Goal: Task Accomplishment & Management: Complete application form

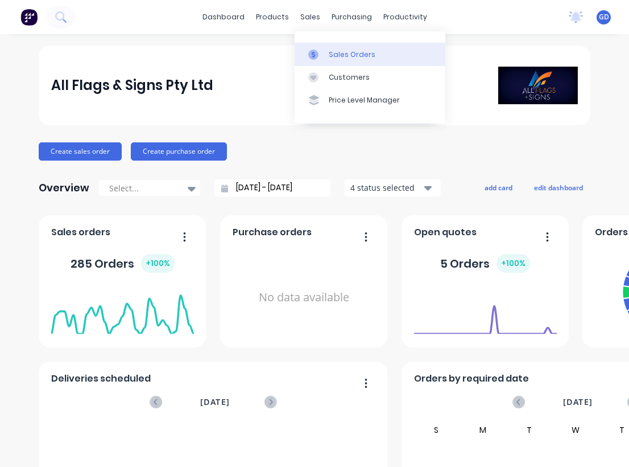
click at [339, 54] on div "Sales Orders" at bounding box center [352, 55] width 47 height 10
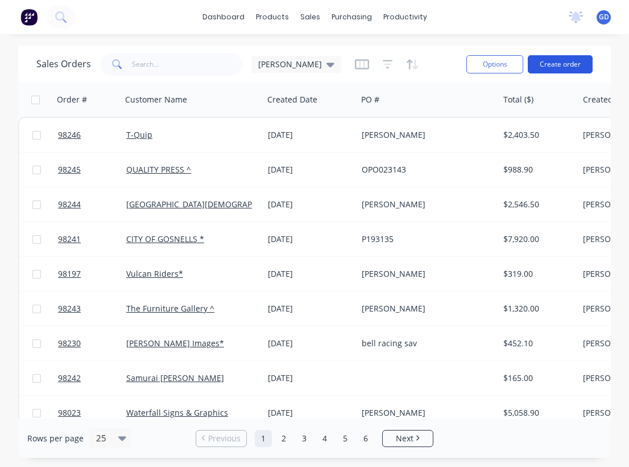
click at [561, 63] on button "Create order" at bounding box center [560, 64] width 65 height 18
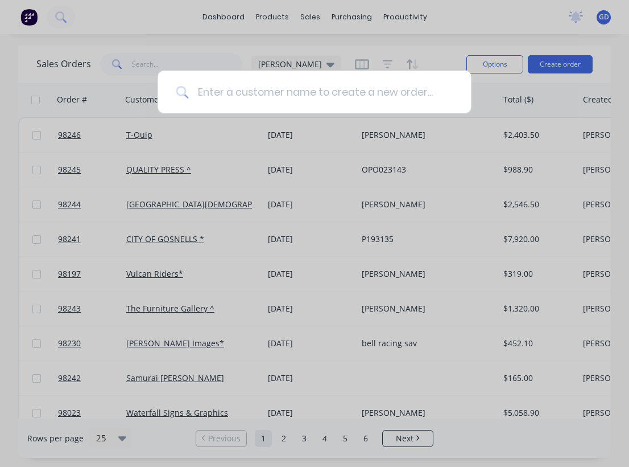
click at [254, 92] on input at bounding box center [320, 92] width 265 height 43
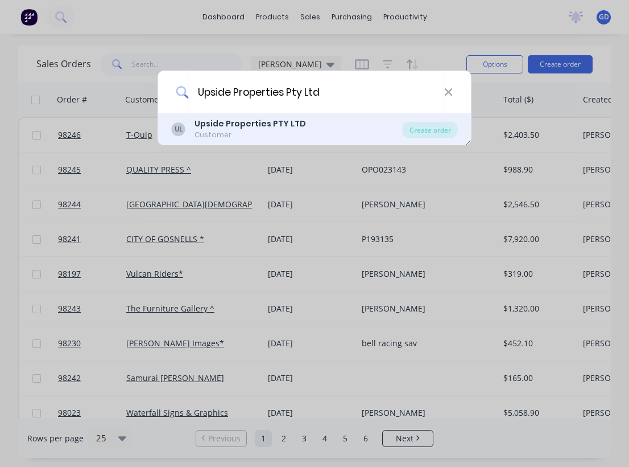
type input "Upside Properties Pty Ltd"
click at [228, 132] on div "Customer" at bounding box center [251, 135] width 112 height 10
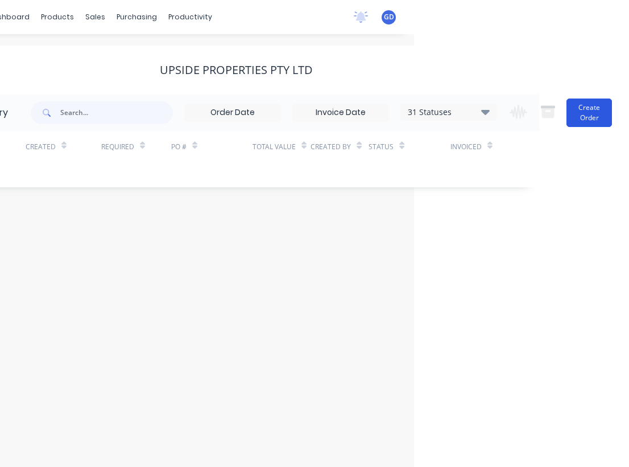
click at [578, 116] on button "Create Order" at bounding box center [590, 112] width 46 height 28
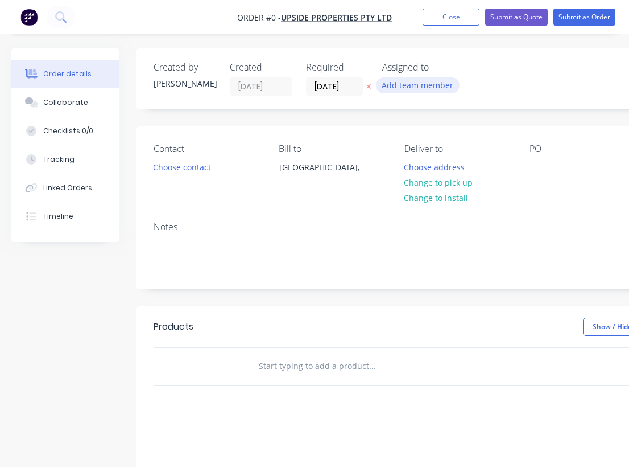
click at [410, 87] on button "Add team member" at bounding box center [418, 84] width 84 height 15
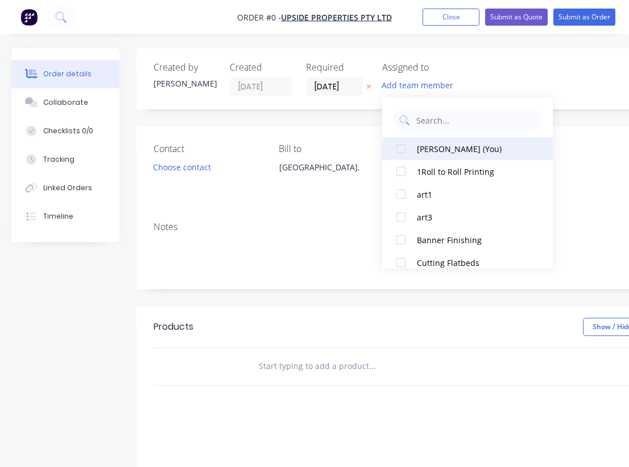
click at [403, 151] on div at bounding box center [401, 148] width 23 height 23
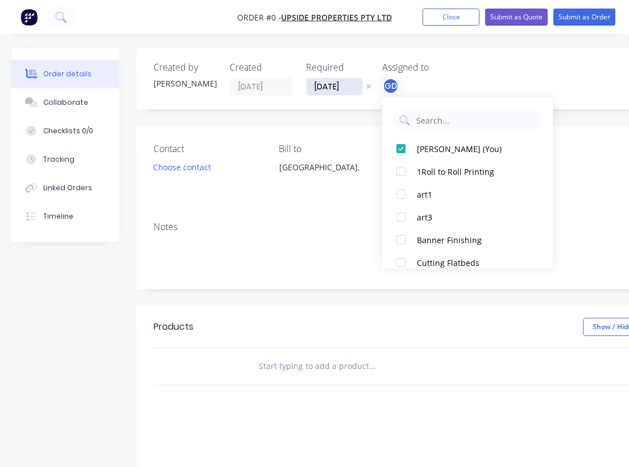
click at [328, 88] on div "Order details Collaborate Checklists 0/0 Tracking Linked Orders Timeline Order …" at bounding box center [395, 361] width 791 height 627
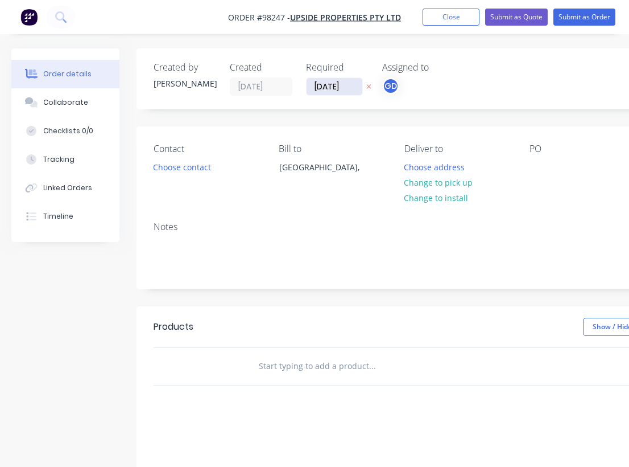
click at [328, 88] on input "[DATE]" at bounding box center [335, 86] width 56 height 17
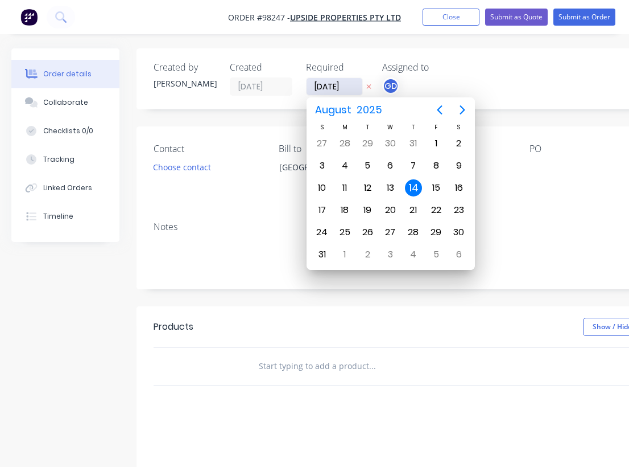
click at [328, 85] on input "[DATE]" at bounding box center [335, 86] width 56 height 17
click at [432, 213] on div "22" at bounding box center [436, 209] width 17 height 17
type input "[DATE]"
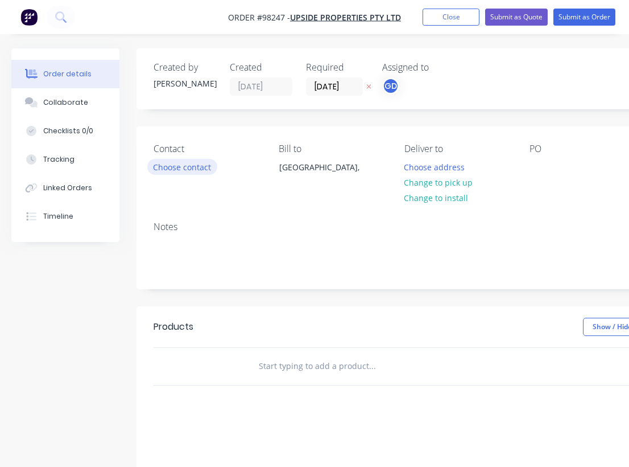
click at [190, 164] on button "Choose contact" at bounding box center [182, 166] width 70 height 15
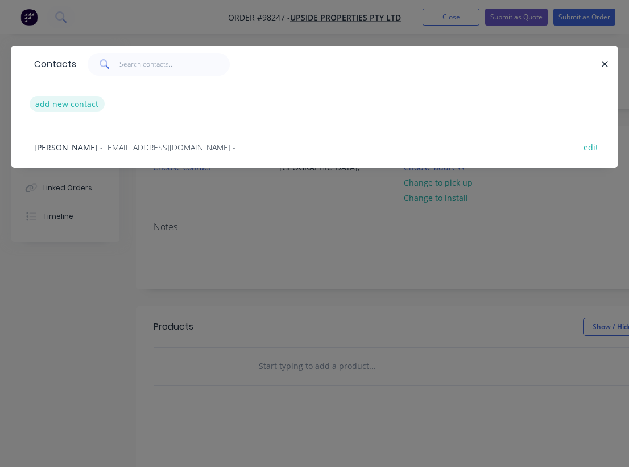
click at [75, 104] on button "add new contact" at bounding box center [67, 103] width 75 height 15
select select "AU"
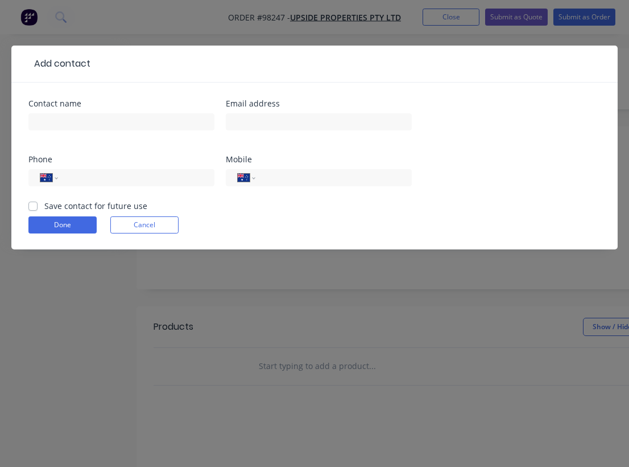
click at [44, 206] on label "Save contact for future use" at bounding box center [95, 206] width 103 height 12
click at [33, 206] on input "Save contact for future use" at bounding box center [32, 205] width 9 height 11
checkbox input "true"
type input "[PERSON_NAME]"
paste input "[PERSON_NAME][EMAIL_ADDRESS][PERSON_NAME][DOMAIN_NAME]"
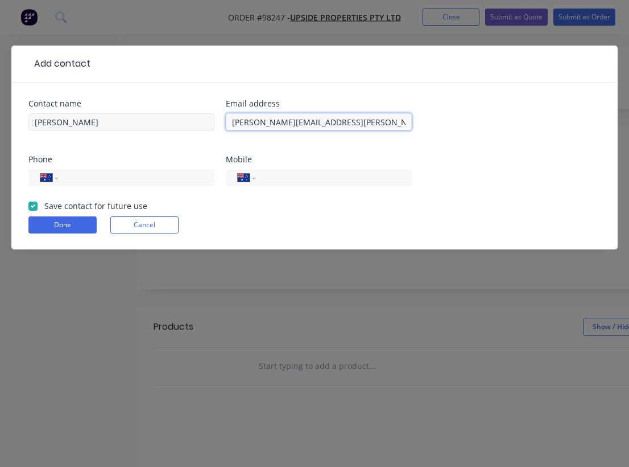
type input "[PERSON_NAME][EMAIL_ADDRESS][PERSON_NAME][DOMAIN_NAME]"
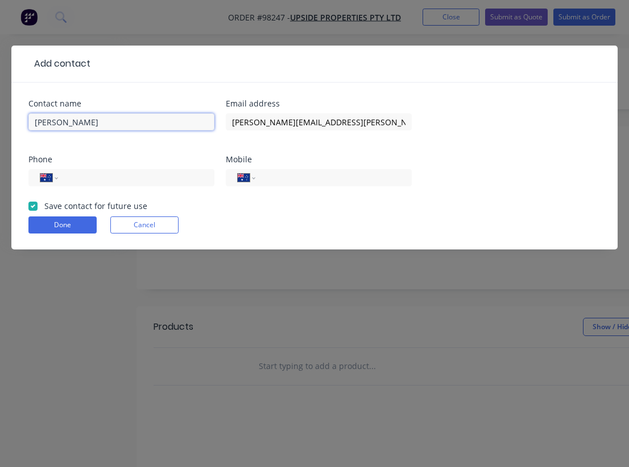
click at [117, 120] on input "[PERSON_NAME]" at bounding box center [121, 121] width 186 height 17
type input "[PERSON_NAME]"
click at [149, 150] on div "Contact name [PERSON_NAME] Email address [EMAIL_ADDRESS][PERSON_NAME][DOMAIN_NA…" at bounding box center [314, 150] width 572 height 100
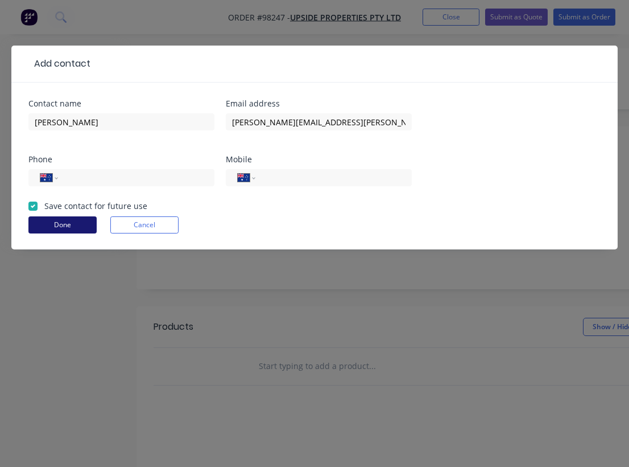
click at [67, 225] on button "Done" at bounding box center [62, 224] width 68 height 17
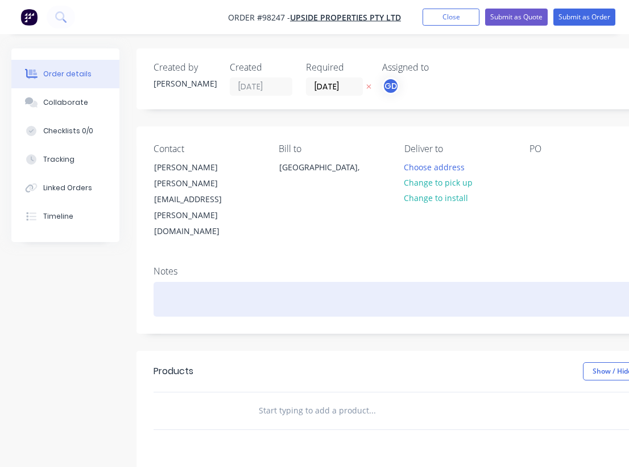
click at [166, 282] on div at bounding box center [458, 299] width 609 height 35
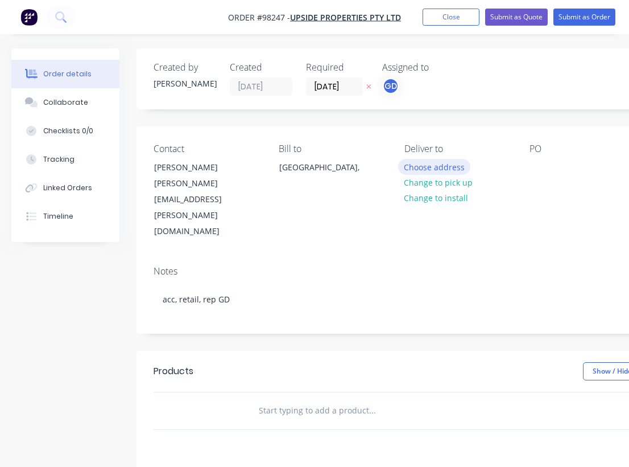
click at [443, 170] on button "Choose address" at bounding box center [434, 166] width 73 height 15
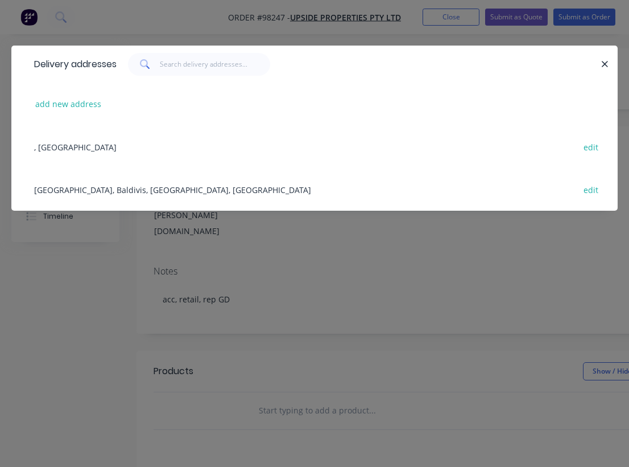
click at [126, 191] on div "Millars Landing, Baldivis, [GEOGRAPHIC_DATA], [GEOGRAPHIC_DATA] edit" at bounding box center [314, 189] width 572 height 43
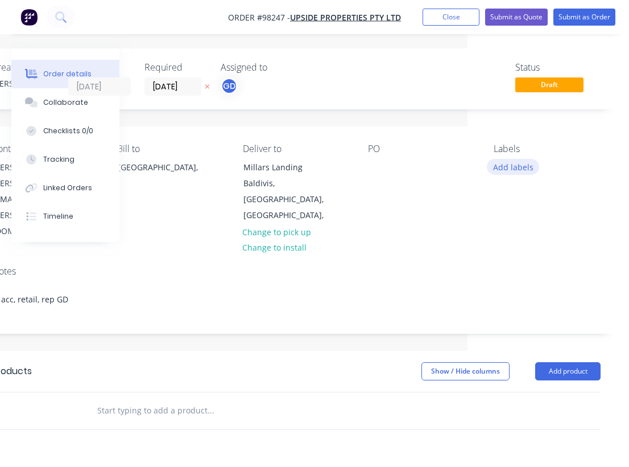
scroll to position [0, 162]
click at [523, 164] on button "Add labels" at bounding box center [513, 166] width 52 height 15
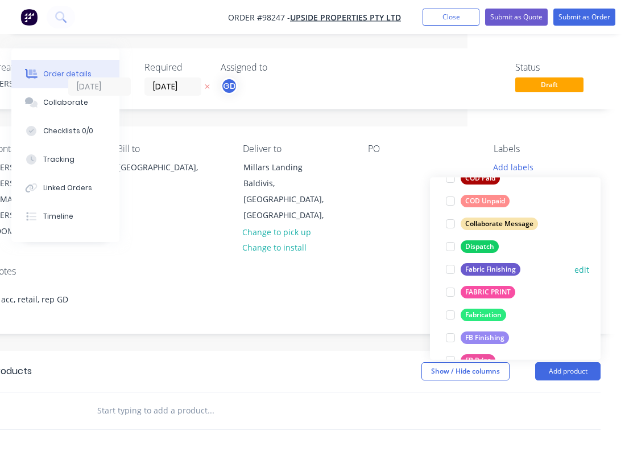
scroll to position [170, 0]
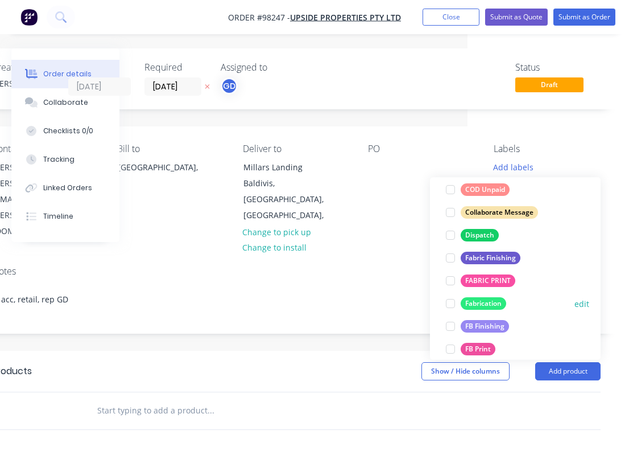
click at [491, 303] on div "Fabrication" at bounding box center [484, 303] width 46 height 13
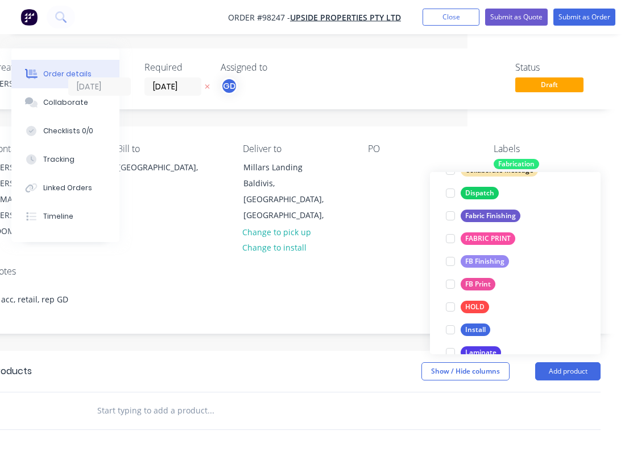
scroll to position [264, 0]
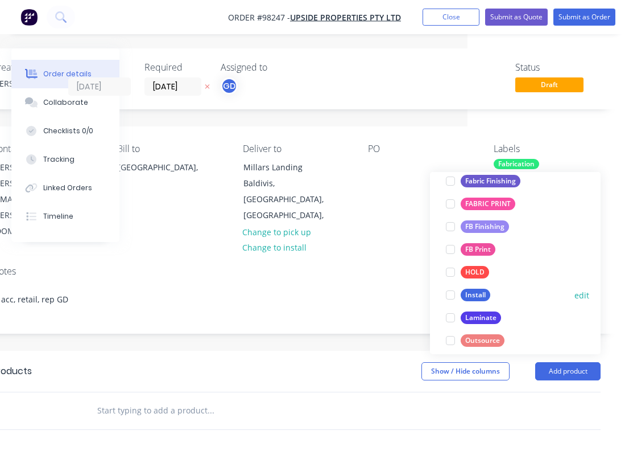
click at [483, 294] on div "Install" at bounding box center [476, 295] width 30 height 13
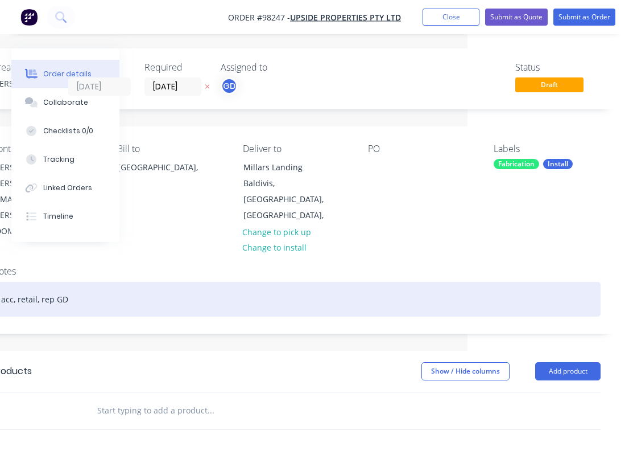
click at [390, 282] on div "acc, retail, rep GD" at bounding box center [296, 299] width 609 height 35
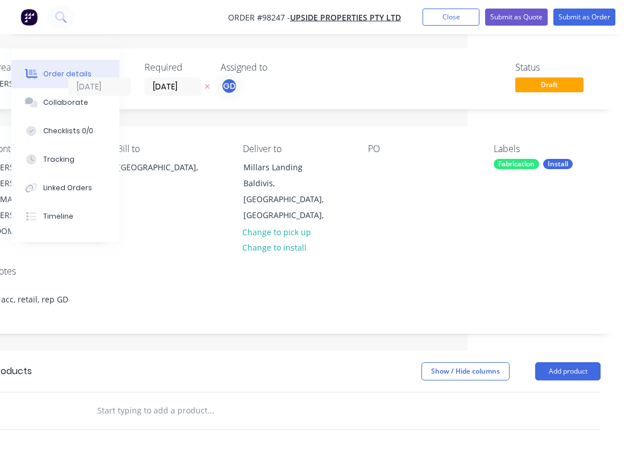
click at [529, 168] on div "Fabrication" at bounding box center [517, 164] width 46 height 10
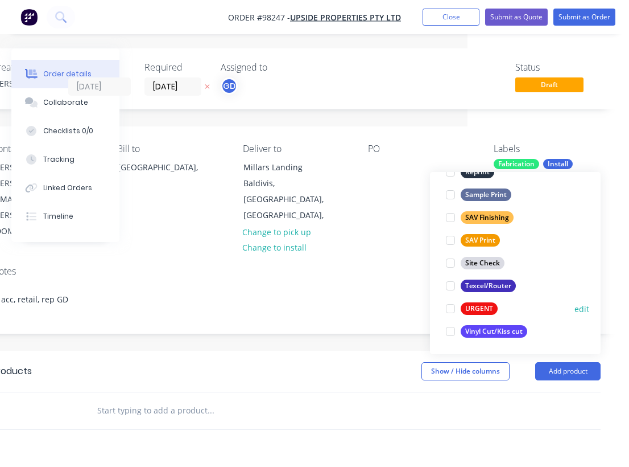
scroll to position [546, 0]
click at [451, 303] on div at bounding box center [450, 308] width 23 height 23
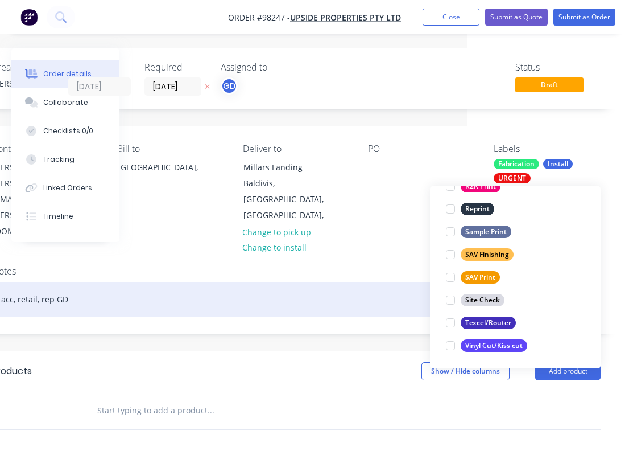
click at [392, 282] on div "acc, retail, rep GD" at bounding box center [296, 299] width 609 height 35
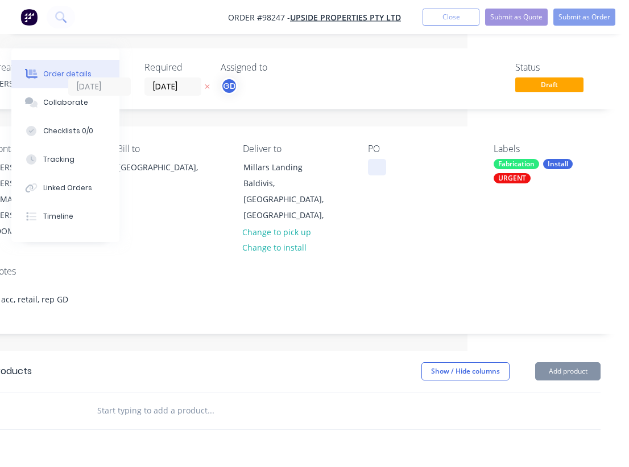
click at [376, 164] on div at bounding box center [377, 167] width 18 height 17
paste div
click at [152, 399] on input "text" at bounding box center [211, 410] width 228 height 23
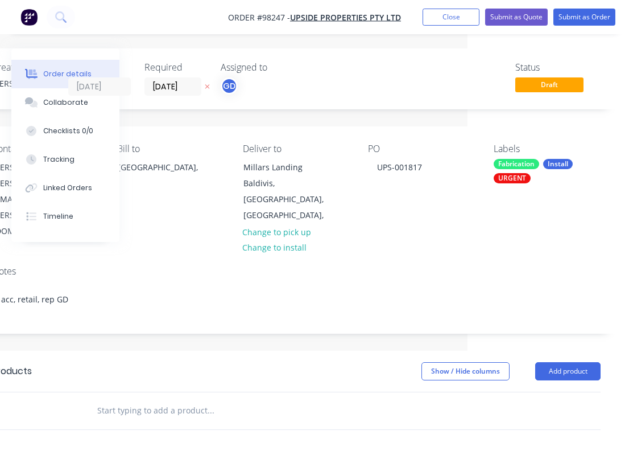
paste input "Millars Landing 10m x 4.5m V sign Repair and add new frames to North bound sign"
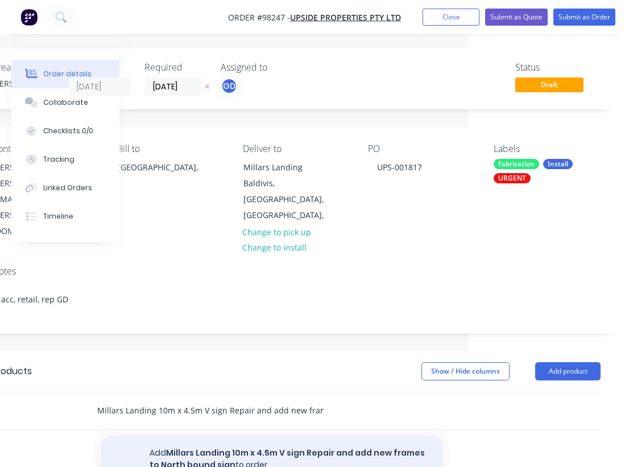
type input "Millars Landing 10m x 4.5m V sign Repair and add new frames to North bound sign"
click at [215, 435] on button "Add Millars Landing 10m x 4.5m V sign Repair and add new frames to North bound …" at bounding box center [271, 458] width 341 height 47
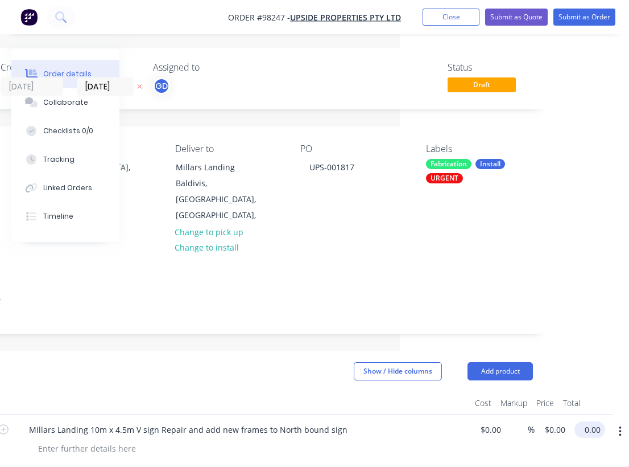
click at [594, 421] on input "0.00" at bounding box center [592, 429] width 26 height 17
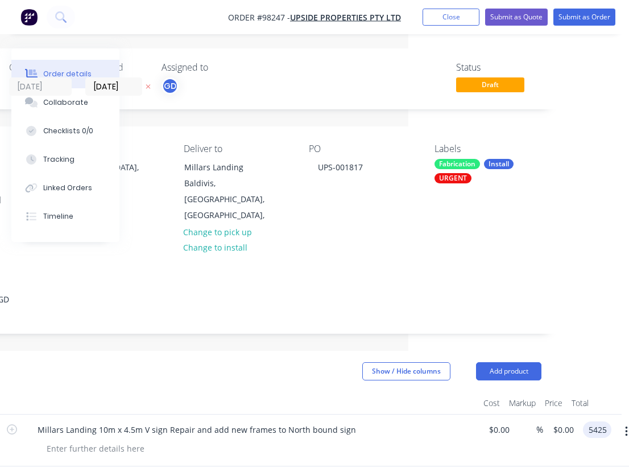
type input "$5,425.00"
click at [323, 392] on div at bounding box center [251, 403] width 455 height 23
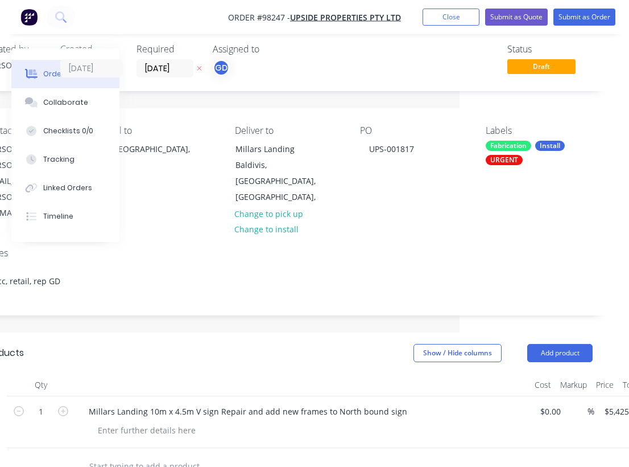
scroll to position [32, 170]
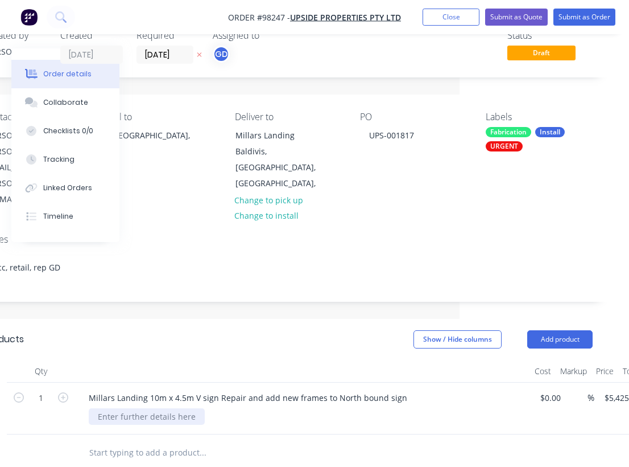
click at [117, 408] on div at bounding box center [147, 416] width 116 height 17
paste div
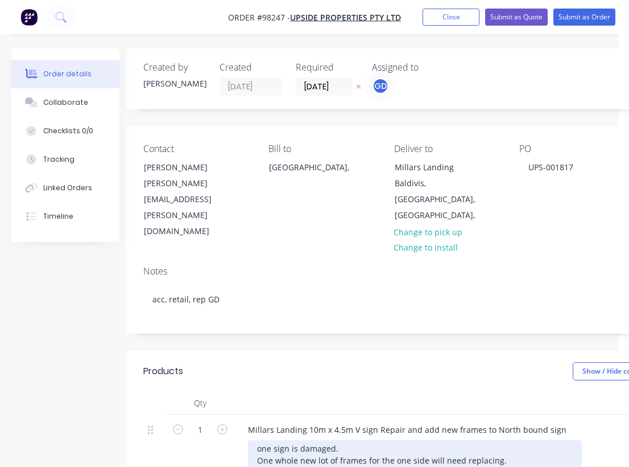
scroll to position [0, 0]
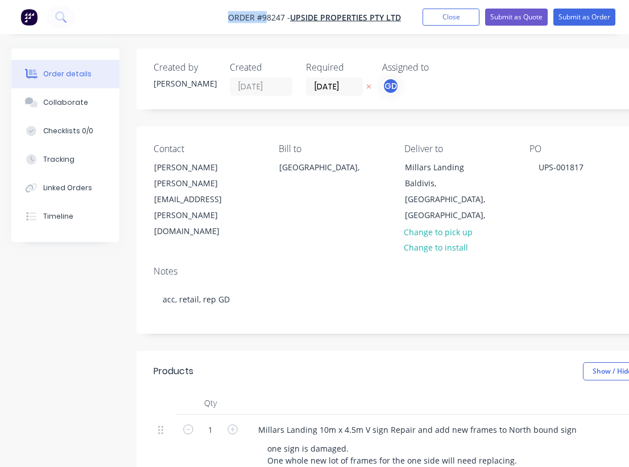
drag, startPoint x: 226, startPoint y: 15, endPoint x: 266, endPoint y: 19, distance: 40.0
click at [266, 19] on nav "Order #98247 - Upside Properties PTY LTD Add product Close Submit as Quote Subm…" at bounding box center [314, 17] width 629 height 34
click at [332, 83] on input "[DATE]" at bounding box center [335, 86] width 56 height 17
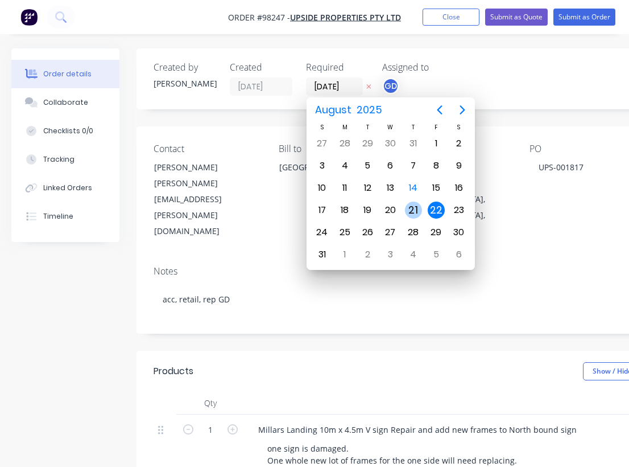
click at [411, 211] on div "21" at bounding box center [413, 209] width 17 height 17
type input "[DATE]"
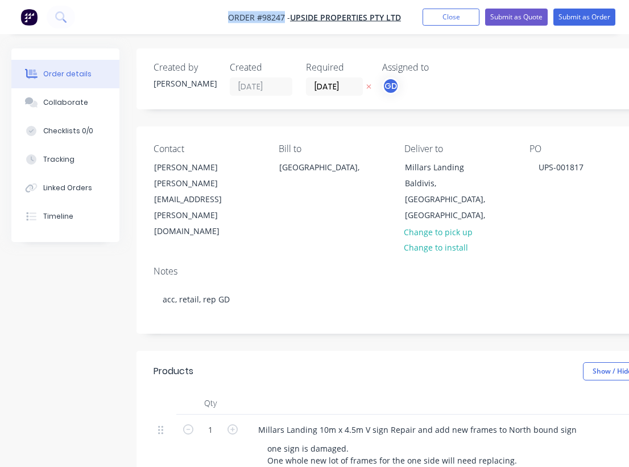
drag, startPoint x: 221, startPoint y: 12, endPoint x: 283, endPoint y: 21, distance: 63.3
click at [283, 21] on nav "Order #98247 - Upside Properties PTY LTD Add product Close Submit as Quote Subm…" at bounding box center [314, 17] width 629 height 34
copy span "Order #98247"
click at [446, 19] on button "Close" at bounding box center [451, 17] width 57 height 17
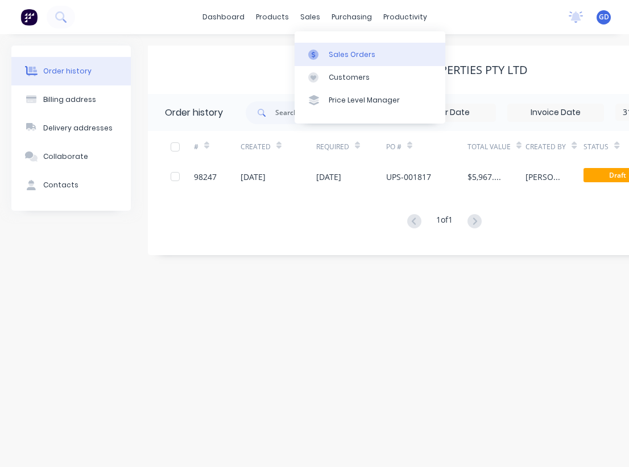
click at [337, 53] on div "Sales Orders" at bounding box center [352, 55] width 47 height 10
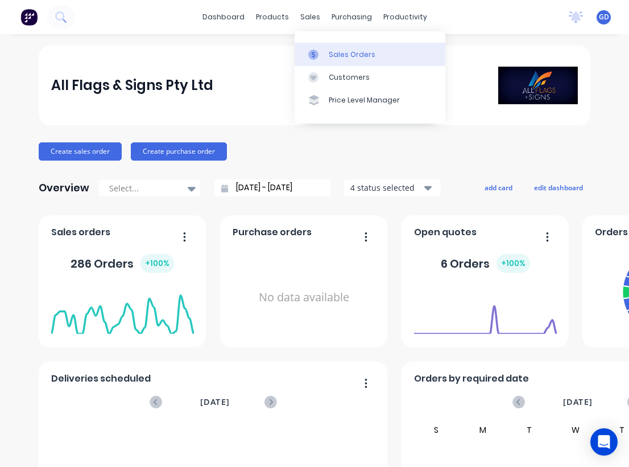
click at [340, 50] on div "Sales Orders" at bounding box center [352, 55] width 47 height 10
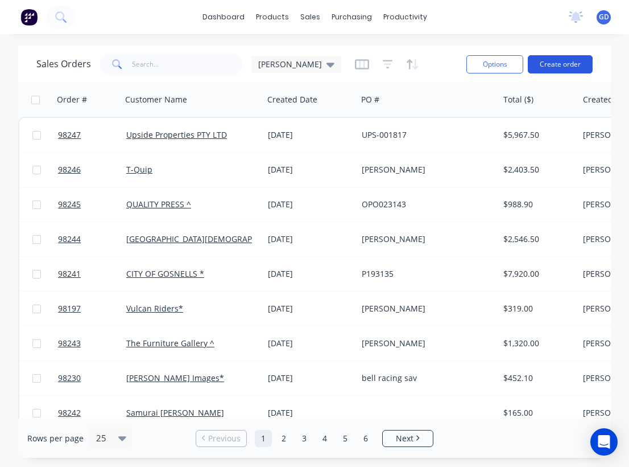
click at [556, 68] on button "Create order" at bounding box center [560, 64] width 65 height 18
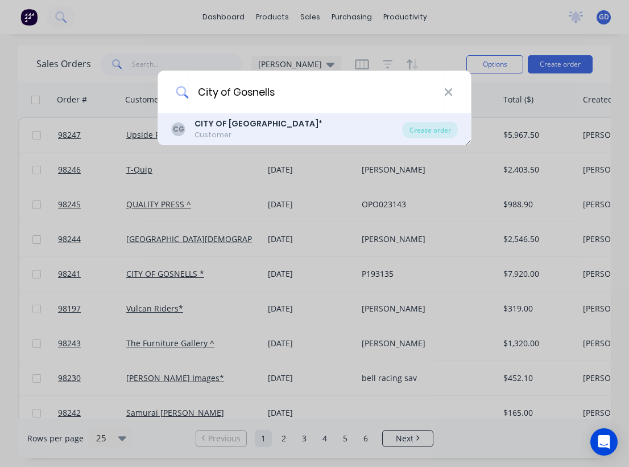
type input "City of Gosnells"
click at [206, 132] on div "Customer" at bounding box center [259, 135] width 128 height 10
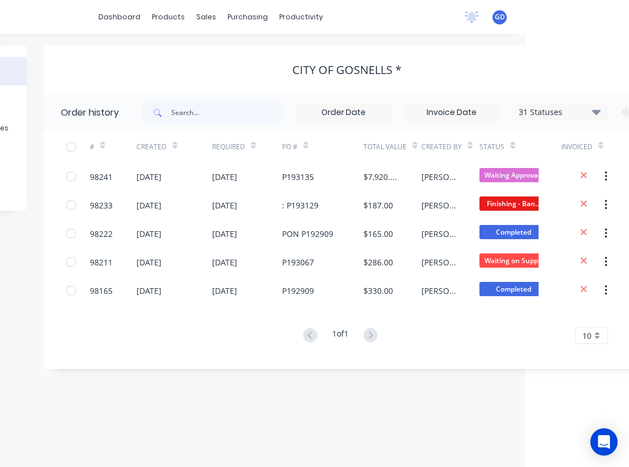
scroll to position [0, 168]
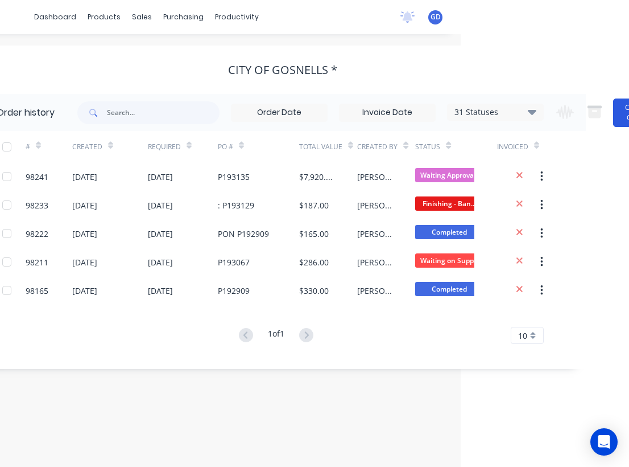
click at [615, 119] on button "Create Order" at bounding box center [636, 112] width 46 height 28
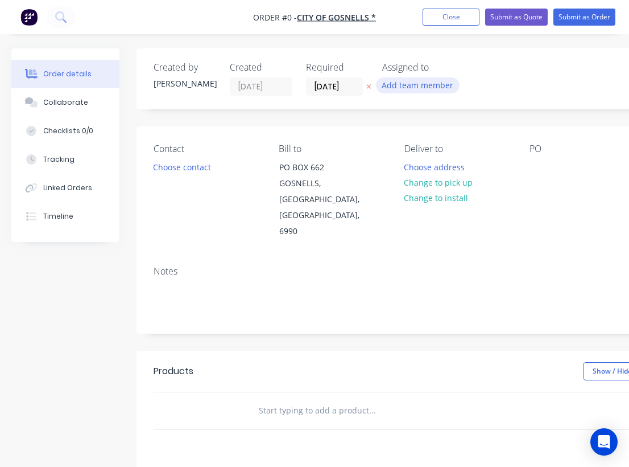
click at [379, 85] on button "Add team member" at bounding box center [418, 84] width 84 height 15
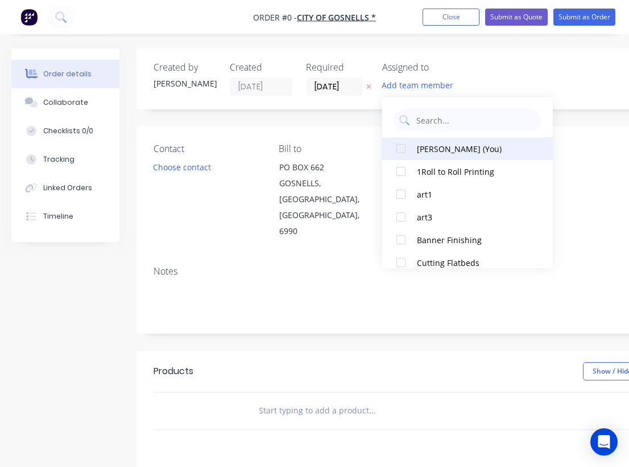
click at [399, 153] on div at bounding box center [401, 148] width 23 height 23
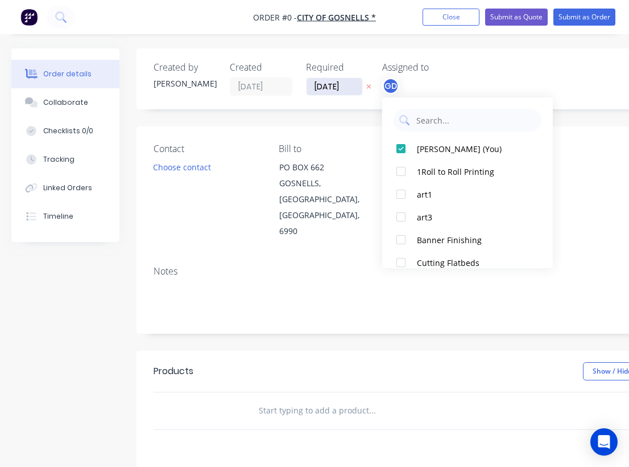
click at [329, 81] on div "Order details Collaborate Checklists 0/0 Tracking Linked Orders Timeline Order …" at bounding box center [395, 384] width 791 height 672
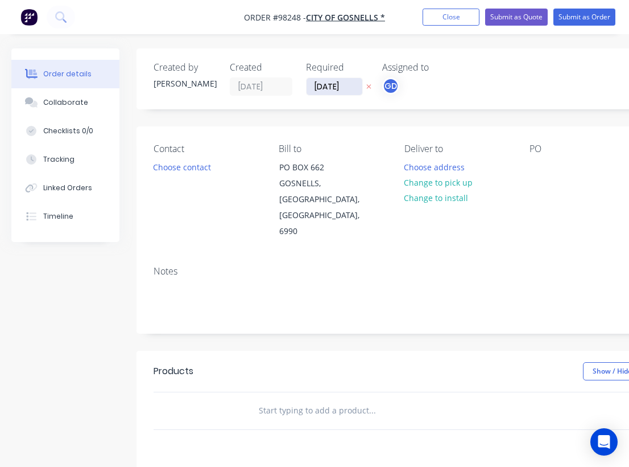
click at [329, 81] on input "[DATE]" at bounding box center [335, 86] width 56 height 17
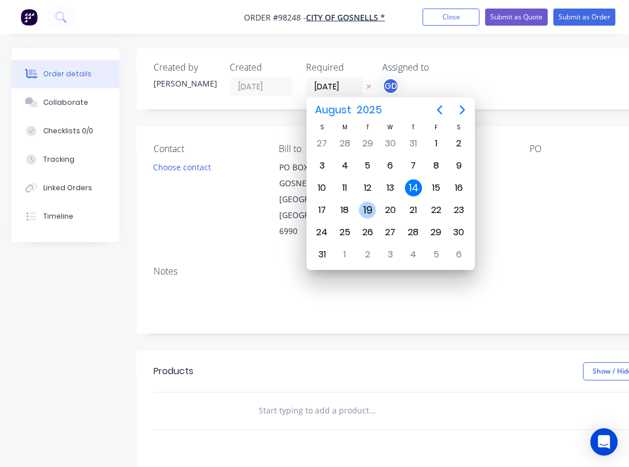
click at [368, 204] on div "19" at bounding box center [367, 209] width 17 height 17
type input "19/08/25"
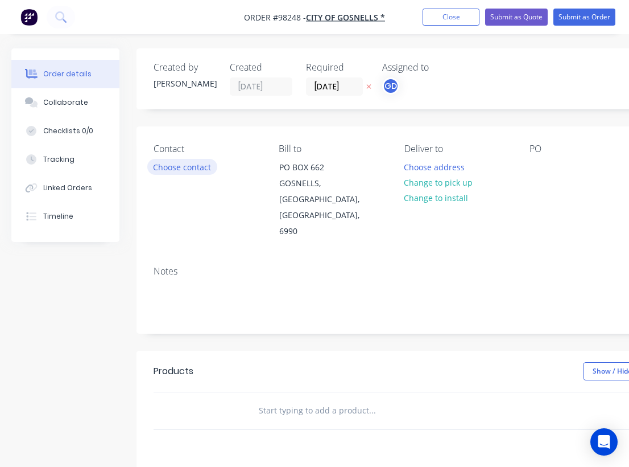
click at [188, 168] on button "Choose contact" at bounding box center [182, 166] width 70 height 15
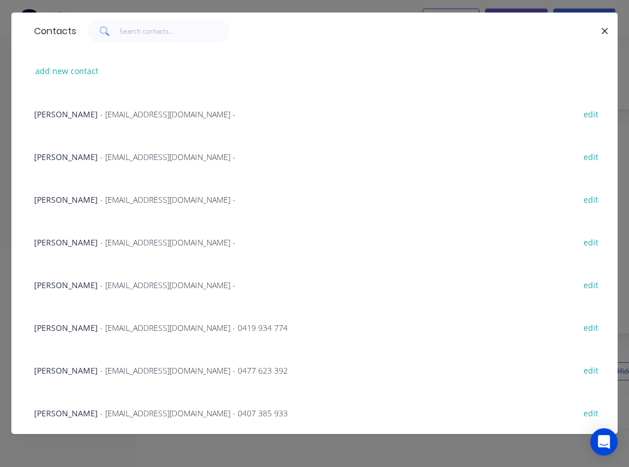
scroll to position [33, 0]
click at [67, 367] on span "Glen Williamson" at bounding box center [66, 370] width 64 height 11
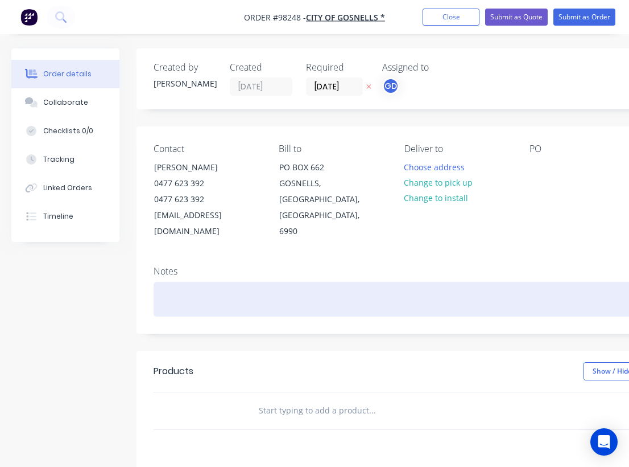
click at [161, 282] on div at bounding box center [458, 299] width 609 height 35
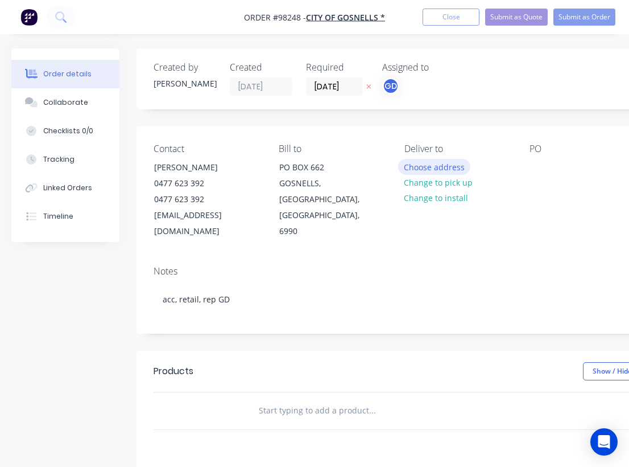
click at [425, 164] on button "Choose address" at bounding box center [434, 166] width 73 height 15
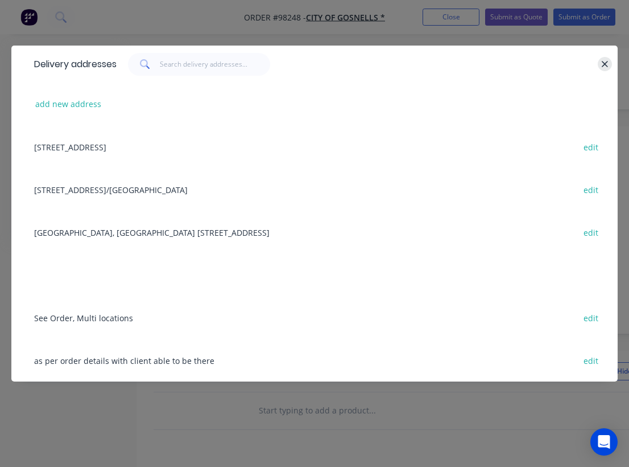
click at [605, 62] on icon "button" at bounding box center [605, 64] width 7 height 10
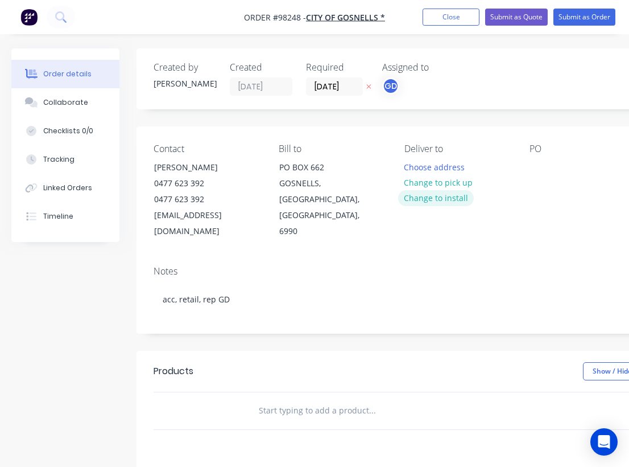
click at [433, 199] on button "Change to install" at bounding box center [436, 197] width 76 height 15
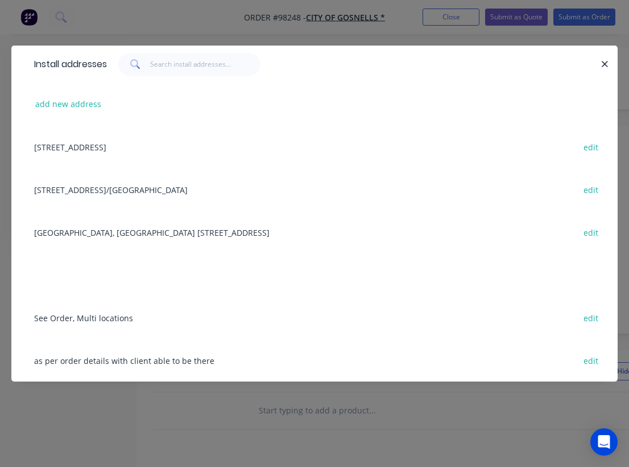
click at [65, 190] on div "2 Canning Park Avenue Maddington/Gosnells edit" at bounding box center [314, 189] width 572 height 43
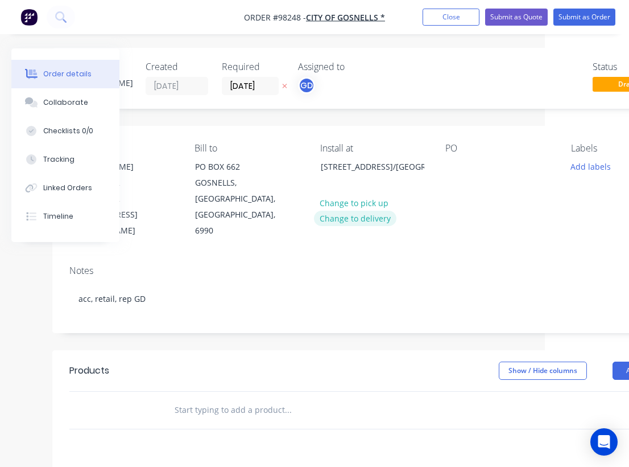
scroll to position [1, 162]
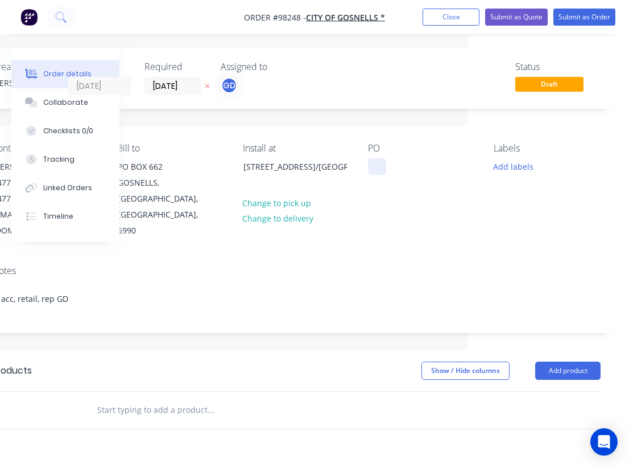
click at [381, 166] on div at bounding box center [377, 166] width 18 height 17
paste div
click at [499, 170] on button "Add labels" at bounding box center [513, 165] width 52 height 15
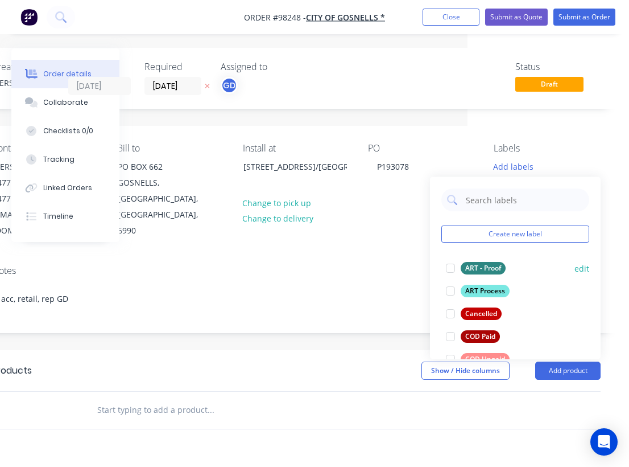
click at [485, 263] on div "ART - Proof" at bounding box center [483, 268] width 45 height 13
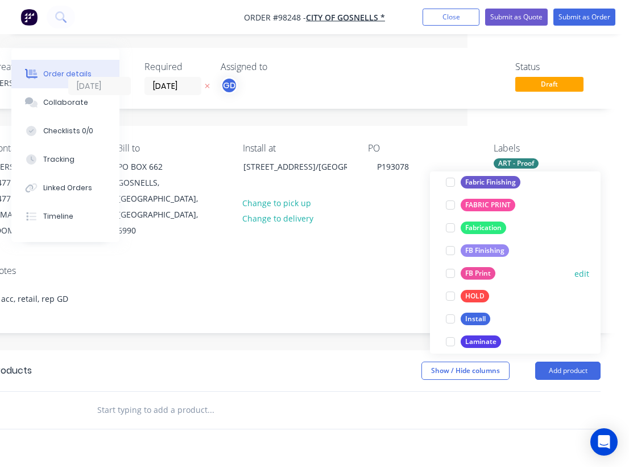
scroll to position [244, 0]
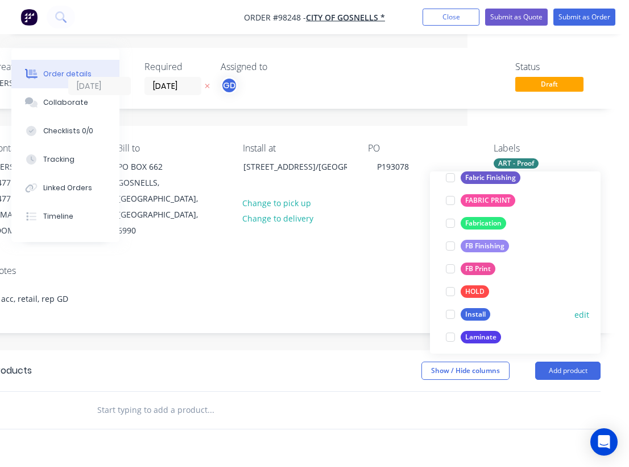
click at [479, 312] on div "Install" at bounding box center [476, 314] width 30 height 13
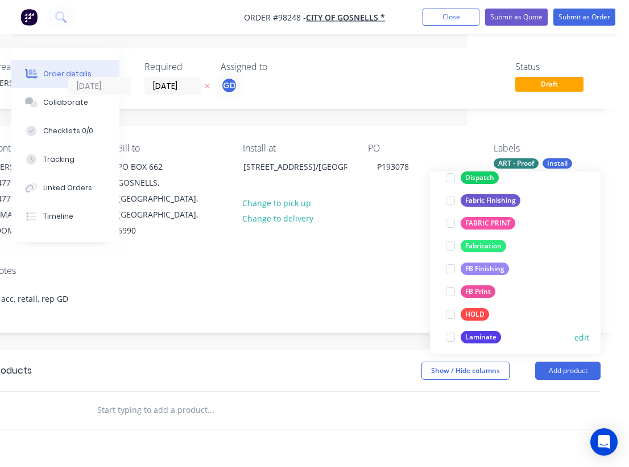
click at [483, 334] on div "Laminate" at bounding box center [481, 337] width 40 height 13
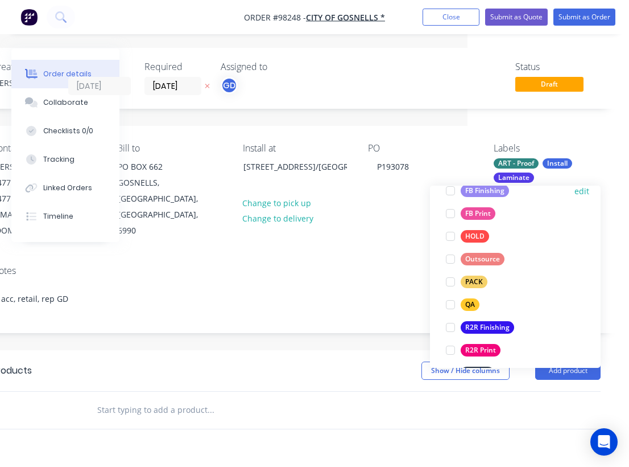
scroll to position [360, 0]
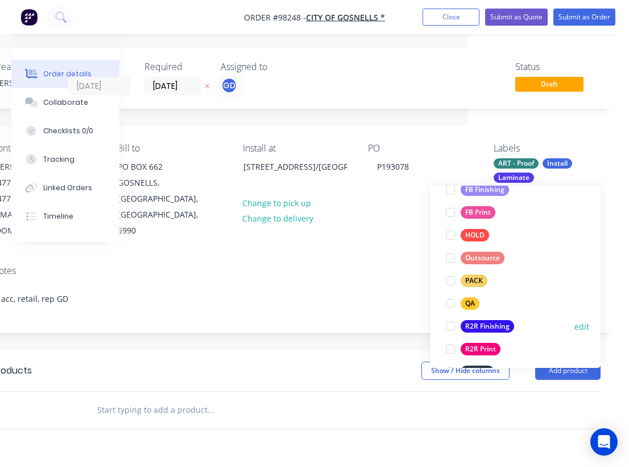
click at [483, 324] on div "R2R Finishing" at bounding box center [487, 326] width 53 height 13
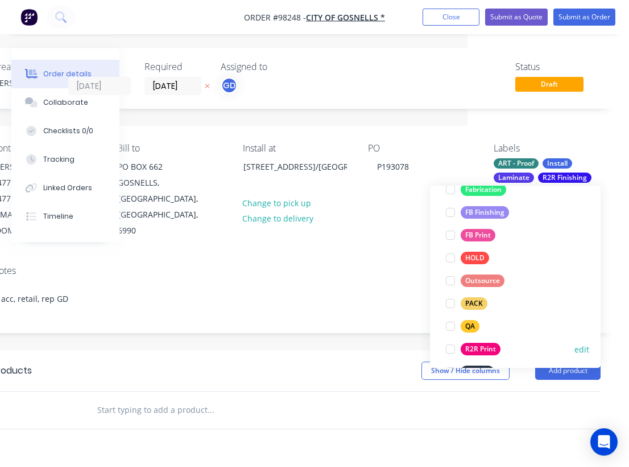
click at [484, 347] on div "R2R Print" at bounding box center [481, 349] width 40 height 13
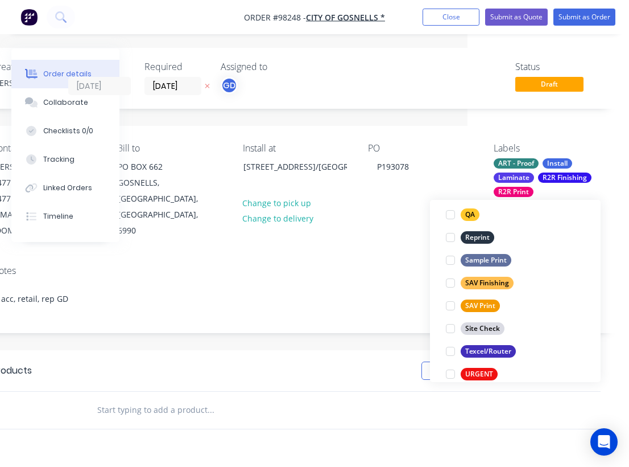
scroll to position [511, 0]
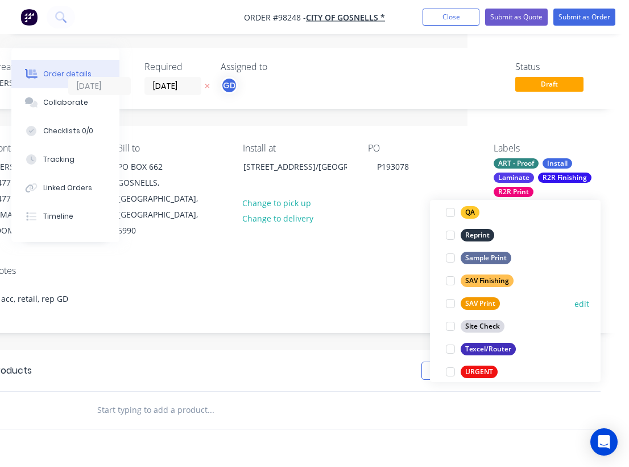
click at [481, 302] on div "SAV Print" at bounding box center [480, 303] width 39 height 13
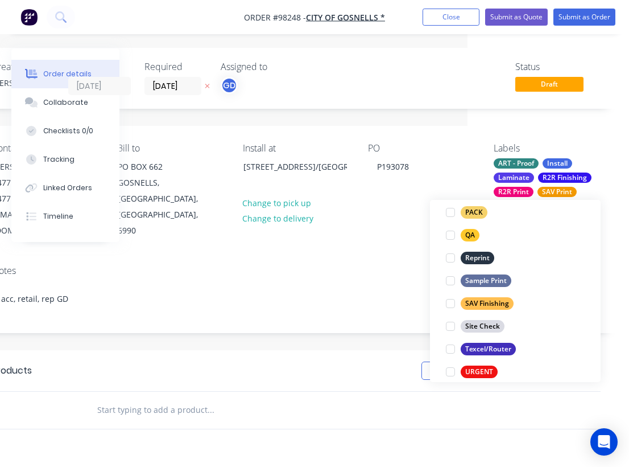
click at [377, 265] on div "Notes" at bounding box center [296, 270] width 609 height 11
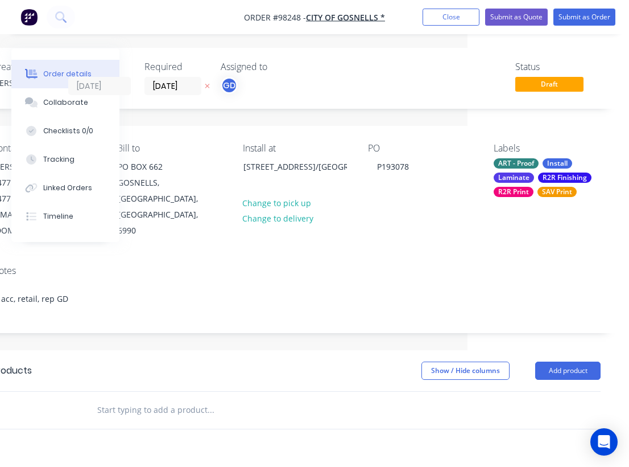
paste input "Print full stickers on blockout adhesive vinyl, uv matt laminate and install as…"
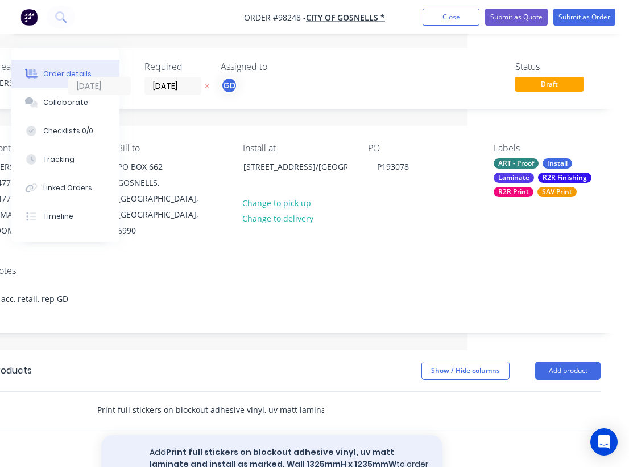
type input "Print full stickers on blockout adhesive vinyl, uv matt laminate and install as…"
click at [238, 438] on button "Add Print full stickers on blockout adhesive vinyl, uv matt laminate and instal…" at bounding box center [271, 458] width 341 height 47
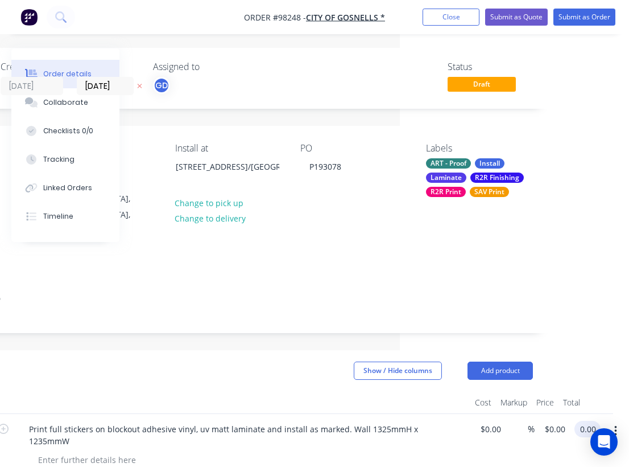
scroll to position [1, 229]
click at [586, 421] on input "0.00" at bounding box center [590, 429] width 22 height 17
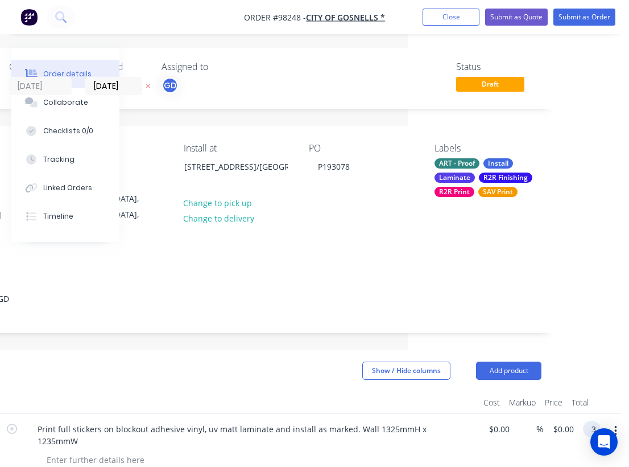
scroll to position [1, 221]
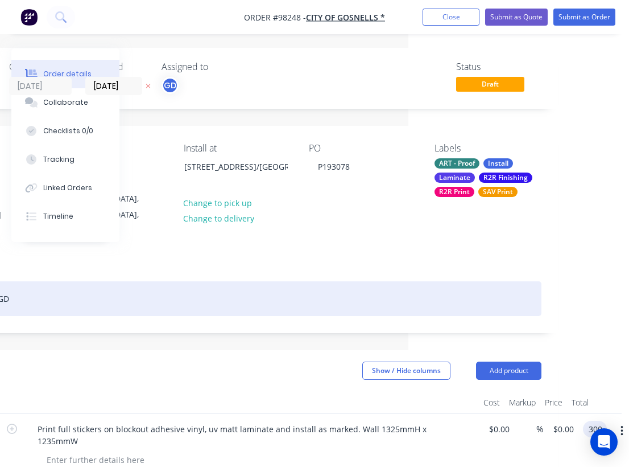
type input "$300.00"
click at [351, 281] on div "acc, retail, rep GD" at bounding box center [237, 298] width 609 height 35
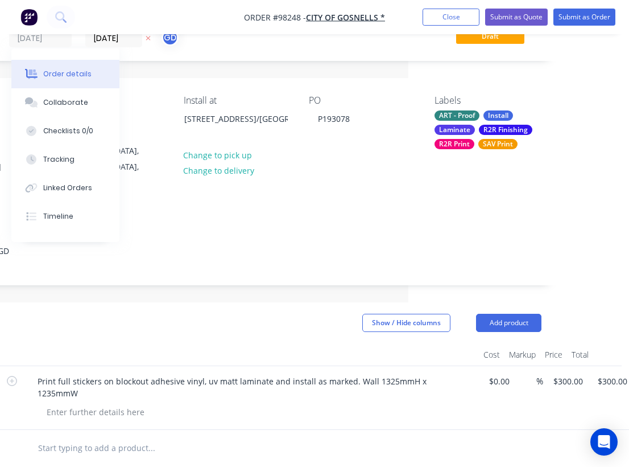
scroll to position [50, 221]
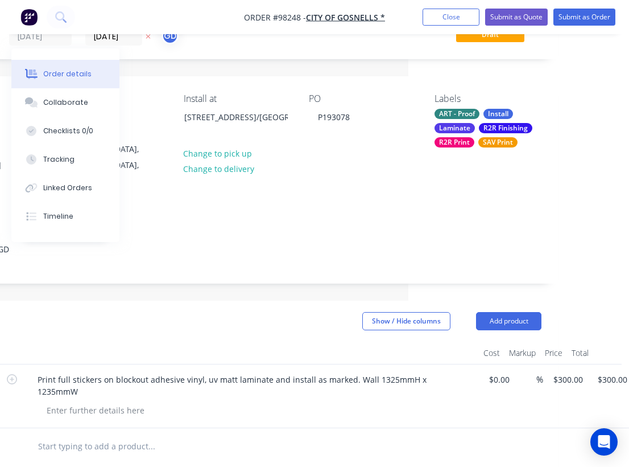
click at [80, 435] on input "text" at bounding box center [152, 446] width 228 height 23
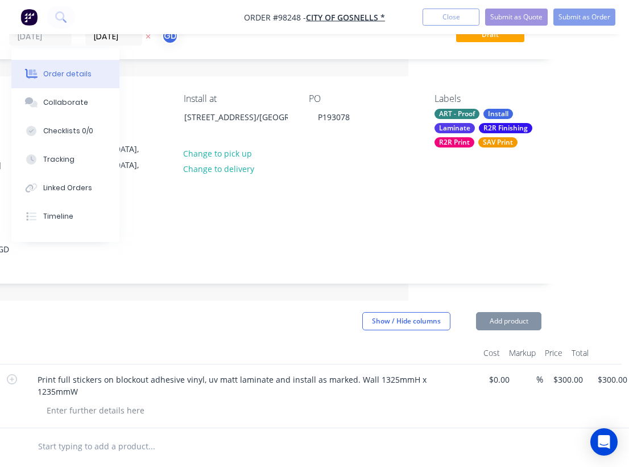
click at [80, 435] on input "text" at bounding box center [152, 446] width 228 height 23
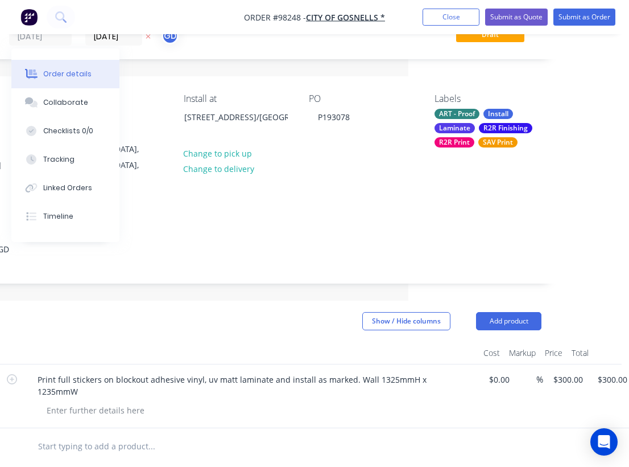
paste input "Metal panel above chemical – supply and install magnets 6@ 620mmWx 72mmH"
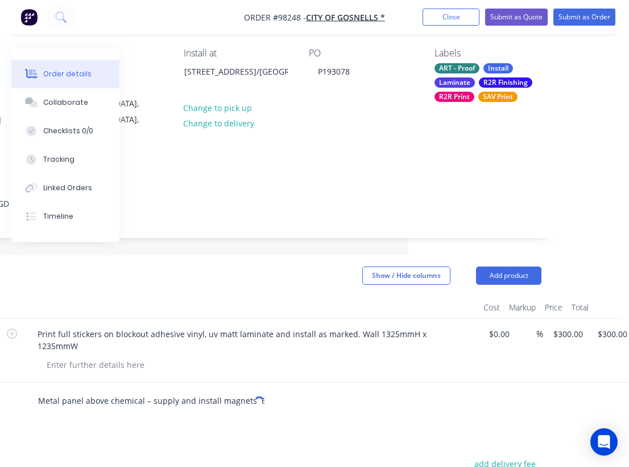
scroll to position [106, 221]
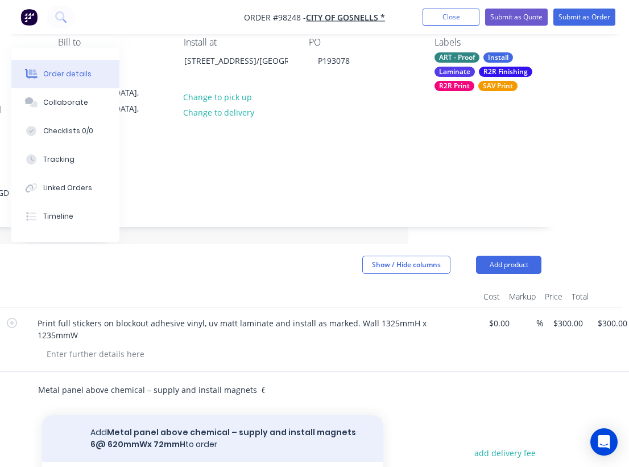
type input "Metal panel above chemical – supply and install magnets 6@ 620mmWx 72mmH"
click at [220, 415] on button "Add Metal panel above chemical – supply and install magnets 6@ 620mmWx 72mmH to…" at bounding box center [212, 438] width 341 height 47
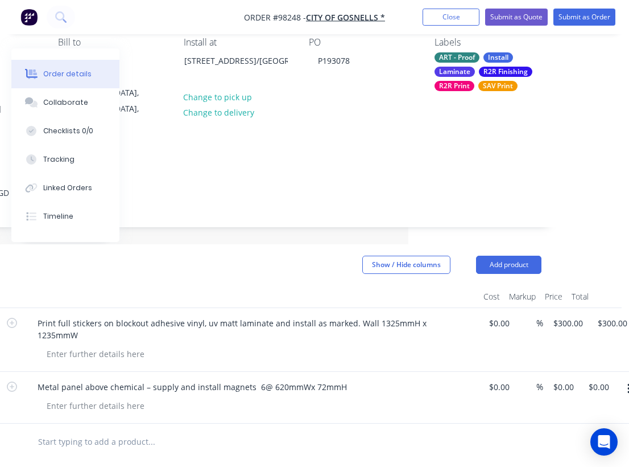
scroll to position [108, 159]
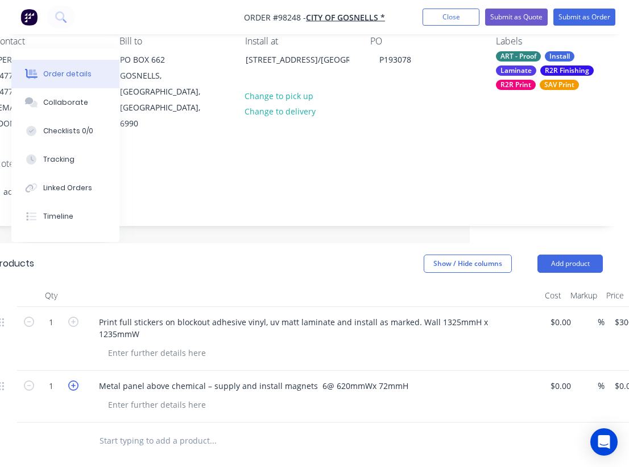
click at [70, 380] on icon "button" at bounding box center [73, 385] width 10 height 10
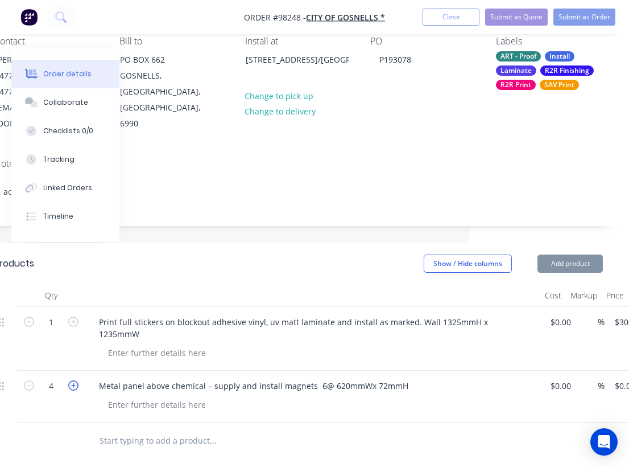
click at [70, 380] on icon "button" at bounding box center [73, 385] width 10 height 10
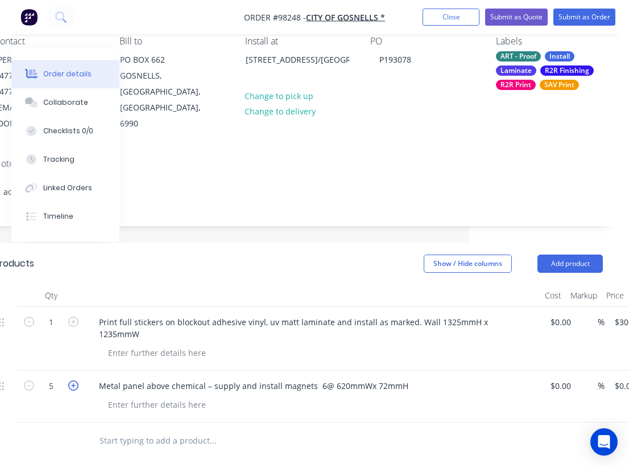
click at [70, 380] on icon "button" at bounding box center [73, 385] width 10 height 10
type input "6"
click at [237, 337] on div "Print full stickers on blockout adhesive vinyl, uv matt laminate and install as…" at bounding box center [312, 339] width 455 height 64
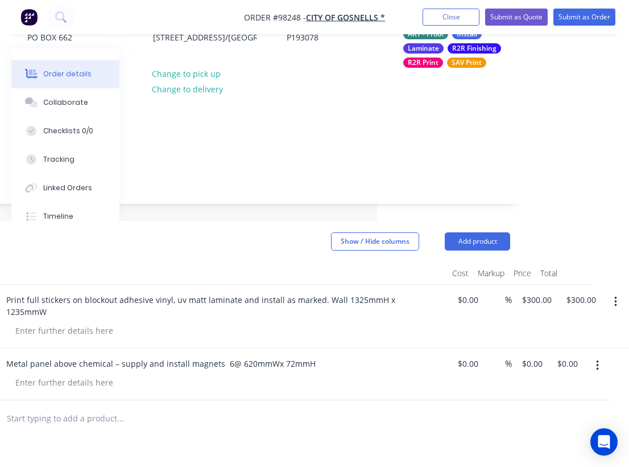
scroll to position [130, 252]
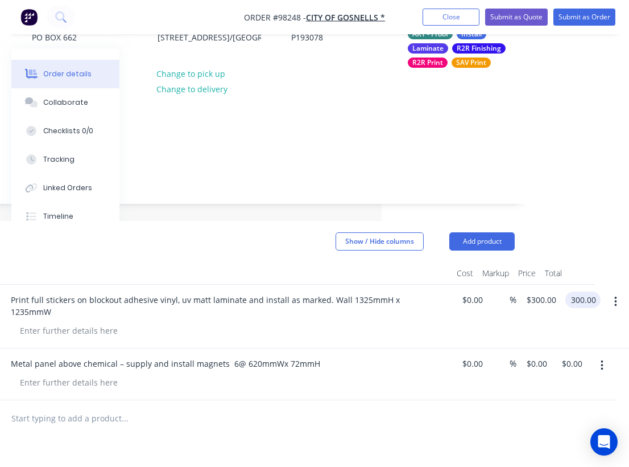
click at [590, 291] on input "300.00" at bounding box center [585, 299] width 31 height 17
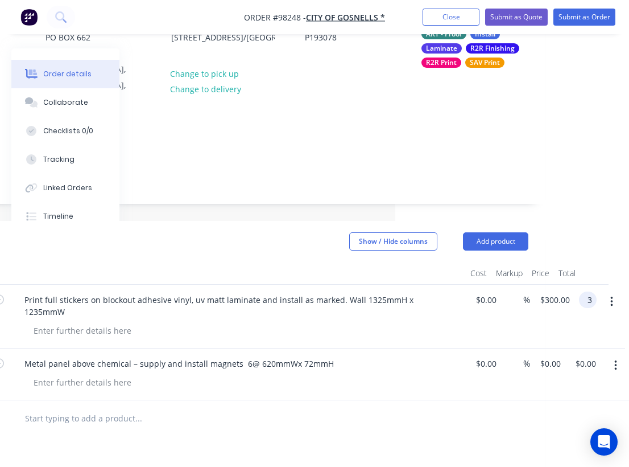
scroll to position [130, 234]
type input "350"
type input "$350.00"
click at [368, 374] on div at bounding box center [242, 382] width 437 height 17
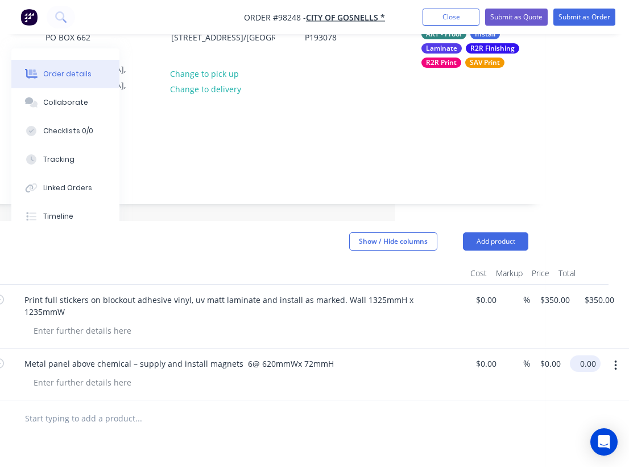
click at [594, 355] on input "0.00" at bounding box center [588, 363] width 26 height 17
type input "$395.00"
type input "$65.8333"
click at [409, 368] on div "Metal panel above chemical – supply and install magnets 6@ 620mmWx 72mmH" at bounding box center [238, 374] width 455 height 52
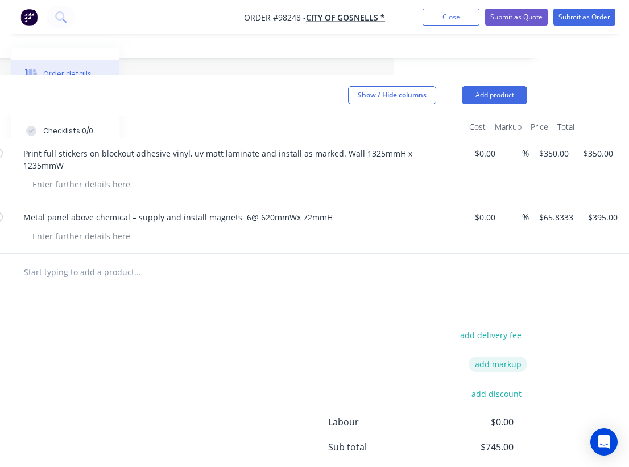
scroll to position [274, 235]
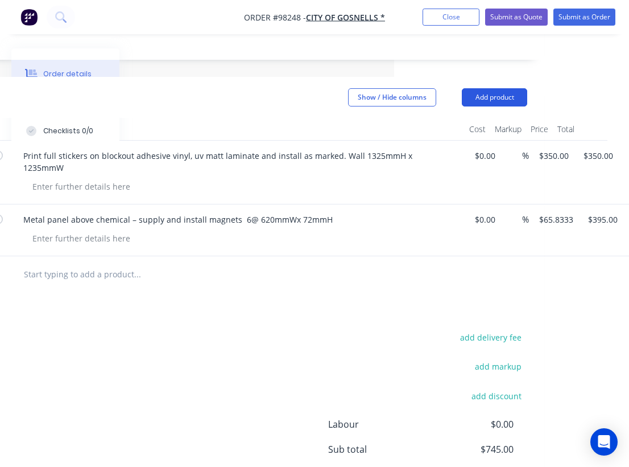
click at [492, 88] on button "Add product" at bounding box center [494, 97] width 65 height 18
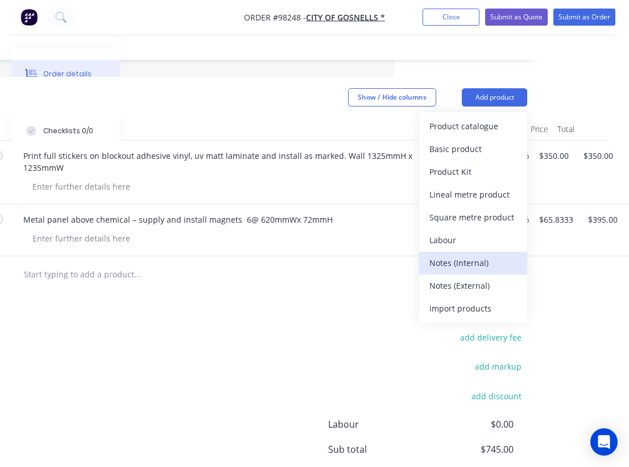
click at [471, 254] on div "Notes (Internal)" at bounding box center [474, 262] width 88 height 17
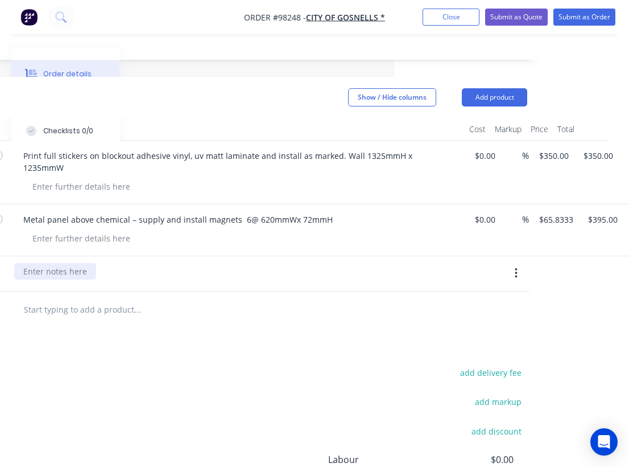
click at [69, 263] on div at bounding box center [55, 271] width 82 height 17
paste div
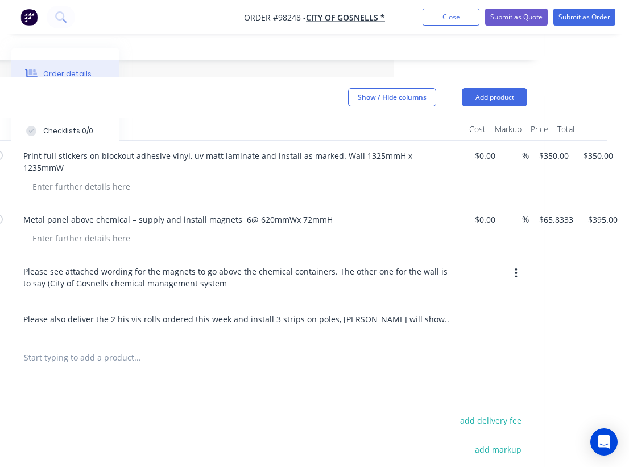
click at [193, 346] on input "text" at bounding box center [137, 357] width 228 height 23
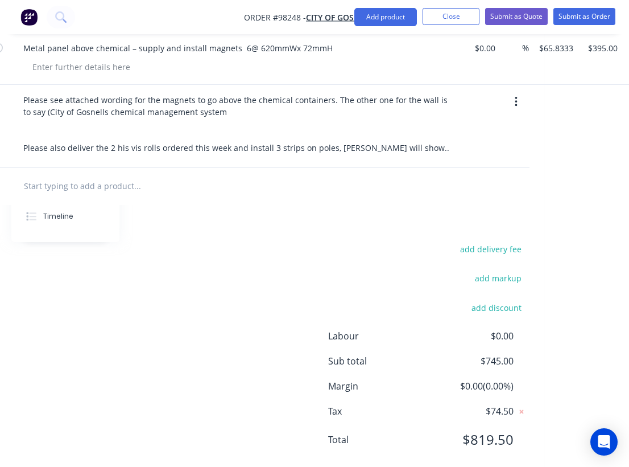
scroll to position [0, 235]
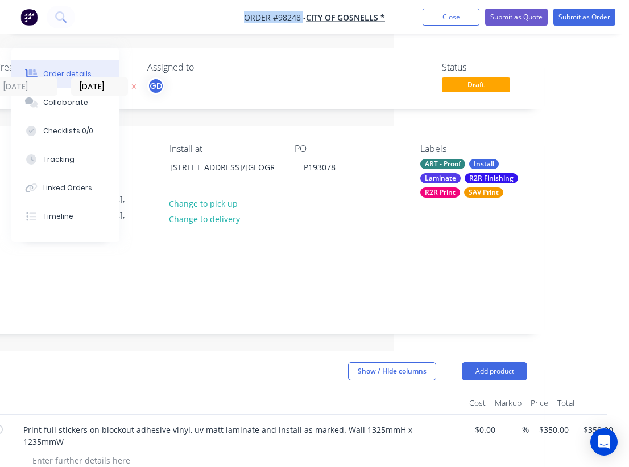
drag, startPoint x: 239, startPoint y: 14, endPoint x: 302, endPoint y: 19, distance: 63.4
click at [302, 19] on nav "Order #98248 - CITY OF GOSNELLS * Add product Close Submit as Quote Submit as O…" at bounding box center [314, 17] width 629 height 34
copy span "Order #98248"
click at [446, 20] on button "Close" at bounding box center [451, 17] width 57 height 17
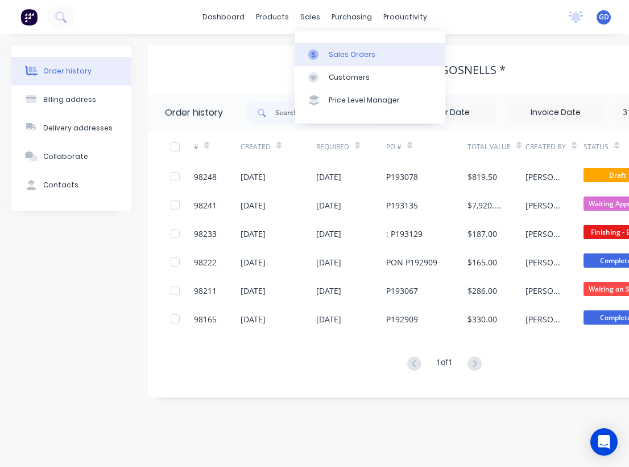
click at [342, 52] on div "Sales Orders" at bounding box center [352, 55] width 47 height 10
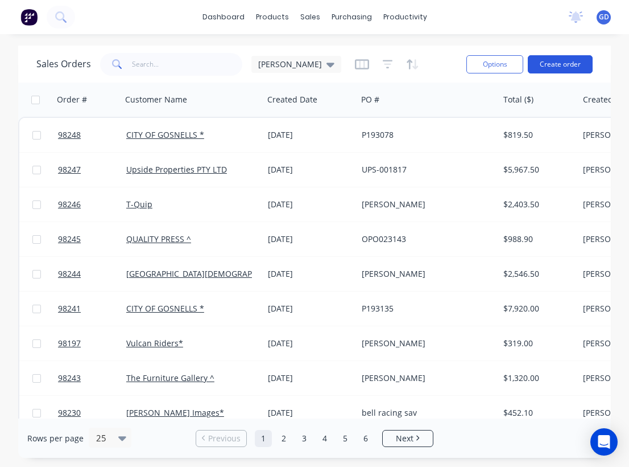
click at [571, 61] on button "Create order" at bounding box center [560, 64] width 65 height 18
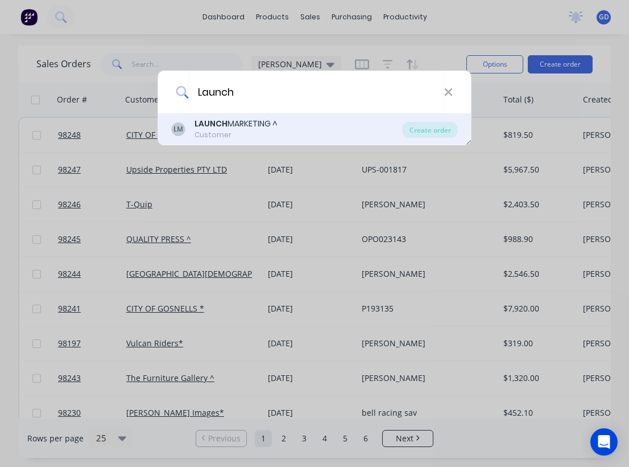
type input "Launch"
click at [253, 126] on div "LAUNCH MARKETING ^" at bounding box center [236, 124] width 83 height 12
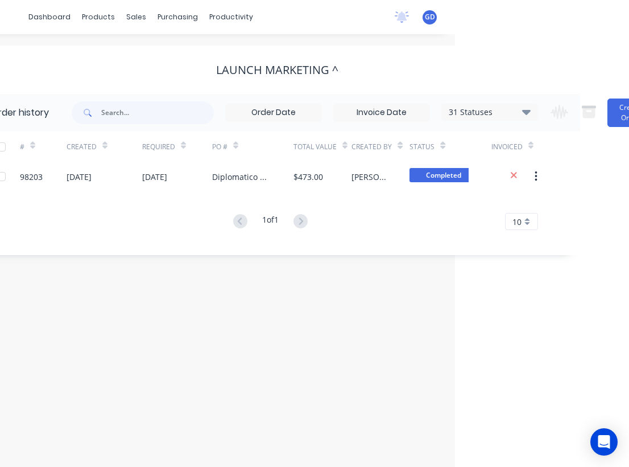
scroll to position [0, 186]
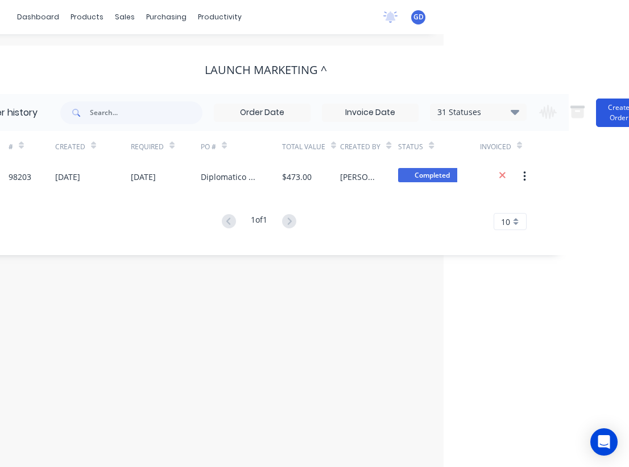
click at [613, 114] on button "Create Order" at bounding box center [619, 112] width 46 height 28
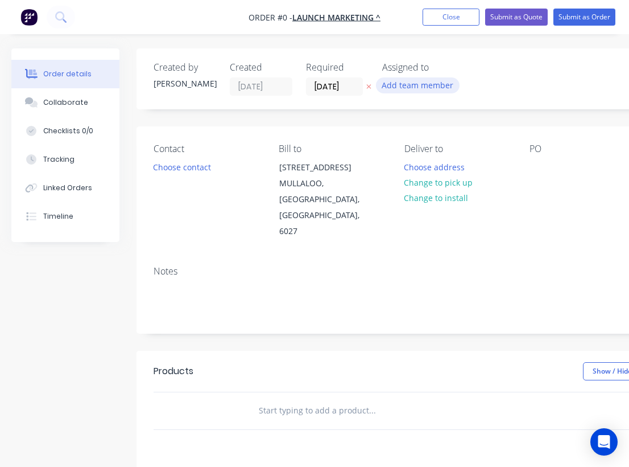
click at [395, 83] on button "Add team member" at bounding box center [418, 84] width 84 height 15
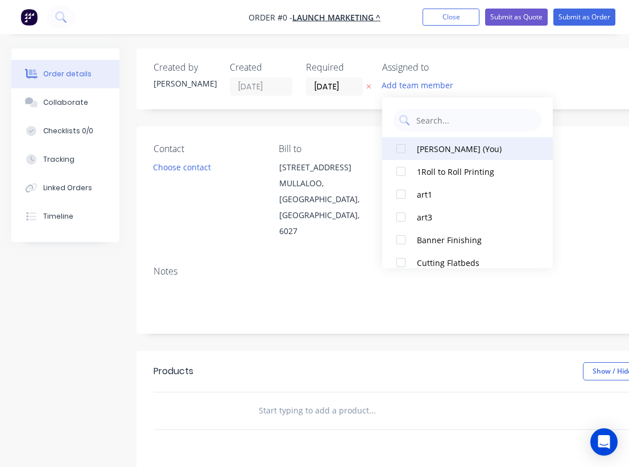
click at [431, 153] on div "[PERSON_NAME] (You)" at bounding box center [474, 149] width 114 height 12
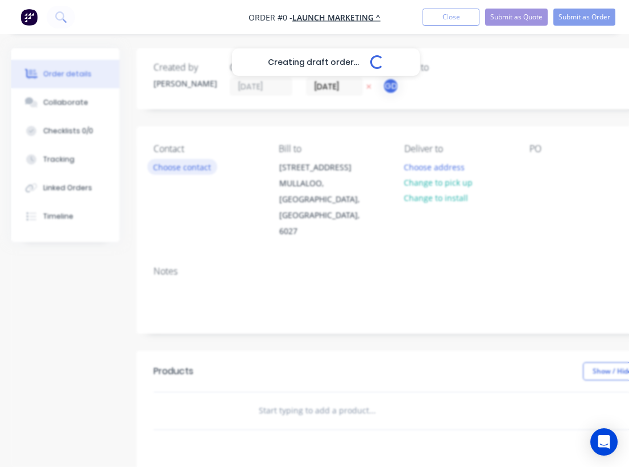
click at [170, 168] on div "Creating draft order... Loading... Order details Collaborate Checklists 0/0 Tra…" at bounding box center [395, 384] width 791 height 672
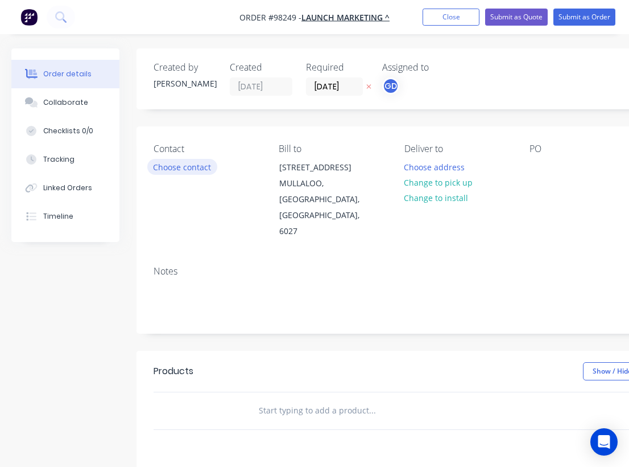
click at [170, 168] on button "Choose contact" at bounding box center [182, 166] width 70 height 15
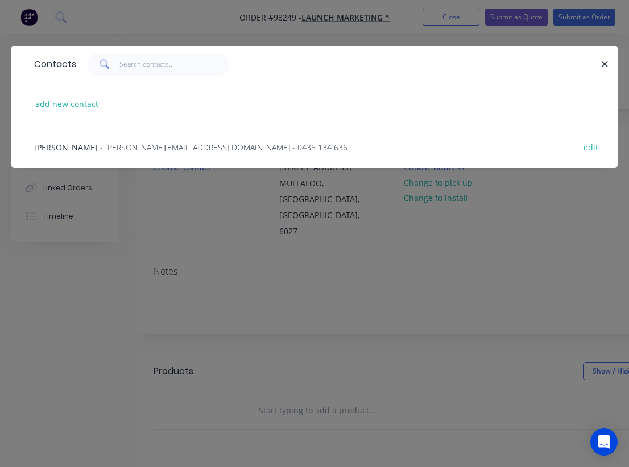
click at [83, 145] on span "Tanya McDonald" at bounding box center [66, 147] width 64 height 11
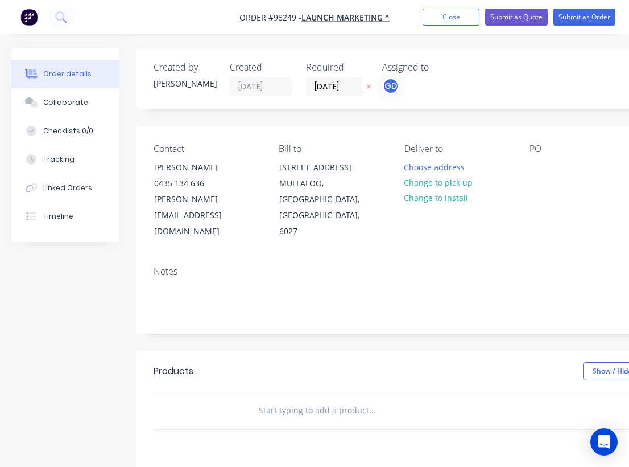
click at [190, 284] on div "Notes" at bounding box center [458, 295] width 643 height 76
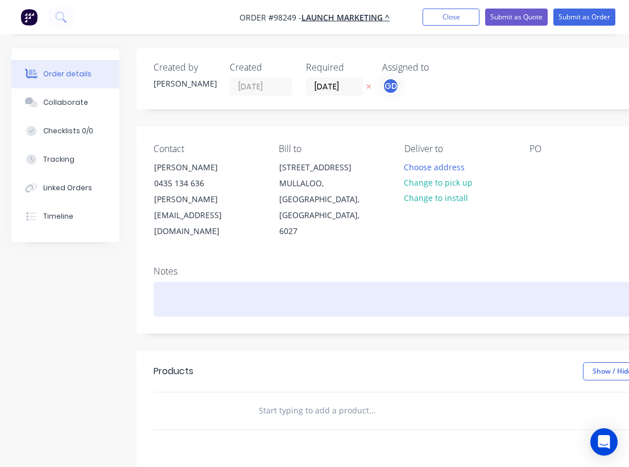
click at [180, 282] on div at bounding box center [458, 299] width 609 height 35
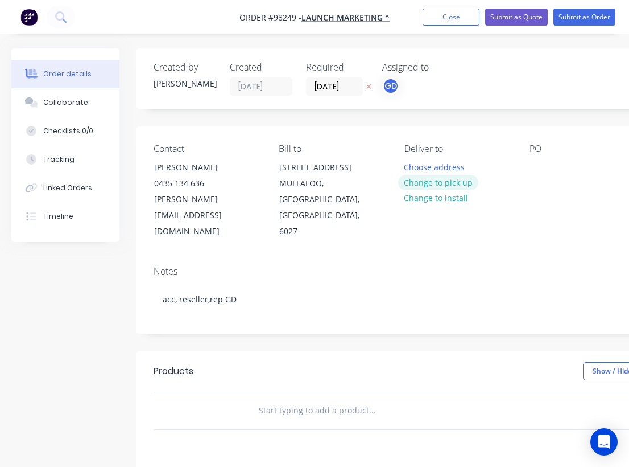
click at [431, 182] on button "Change to pick up" at bounding box center [438, 182] width 81 height 15
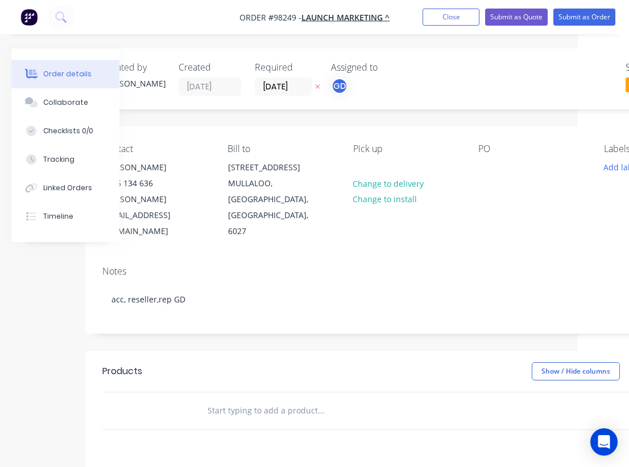
scroll to position [0, 59]
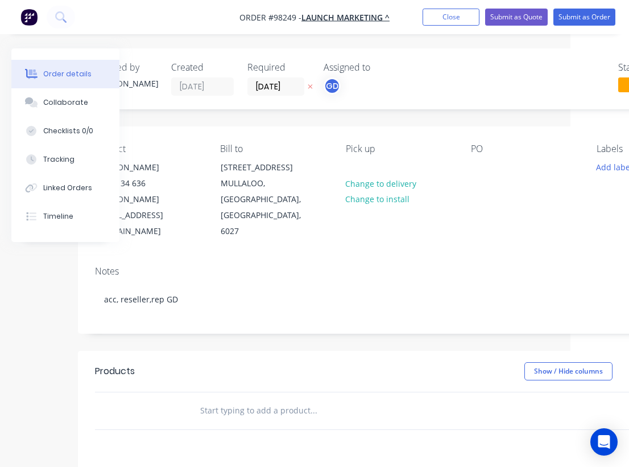
click at [501, 164] on div "PO" at bounding box center [524, 191] width 107 height 96
click at [491, 164] on div "PO" at bounding box center [524, 191] width 107 height 96
click at [483, 165] on div at bounding box center [480, 167] width 18 height 17
paste div
click at [598, 163] on button "Add labels" at bounding box center [616, 166] width 52 height 15
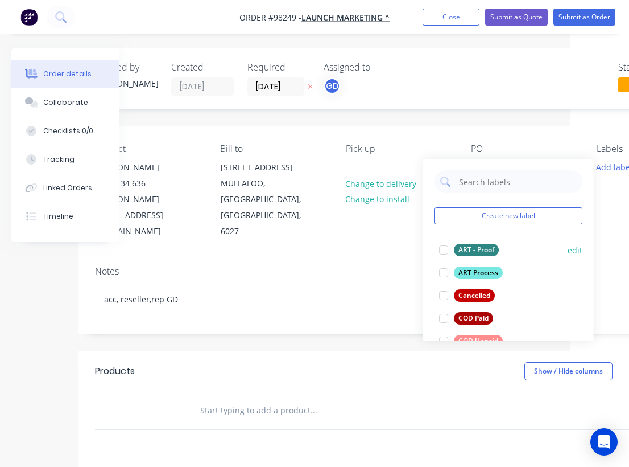
click at [483, 250] on div "ART - Proof" at bounding box center [476, 250] width 45 height 13
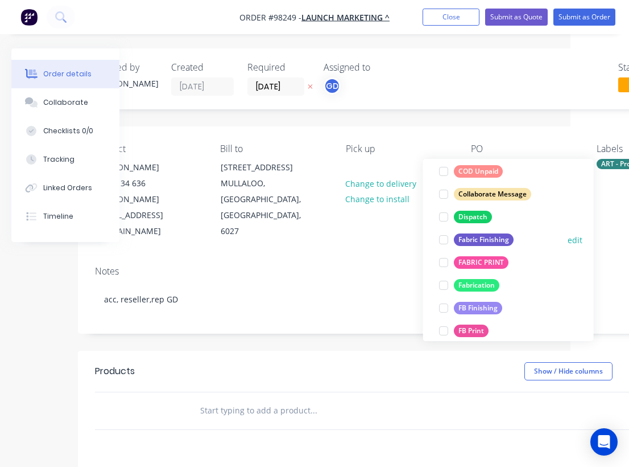
scroll to position [170, 0]
click at [484, 240] on div "Fabric Finishing" at bounding box center [484, 239] width 60 height 13
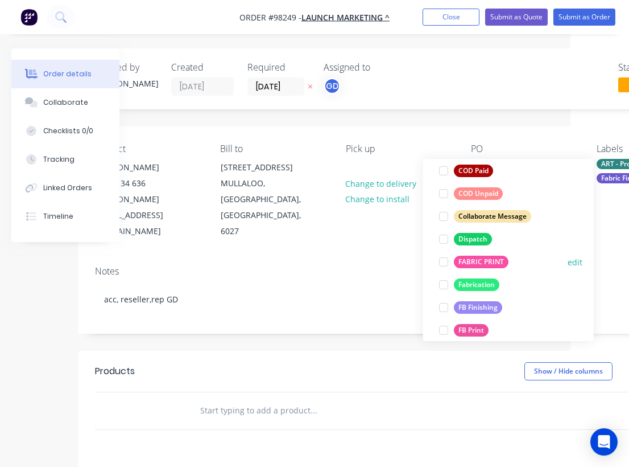
click at [483, 258] on div "FABRIC PRINT" at bounding box center [481, 262] width 55 height 13
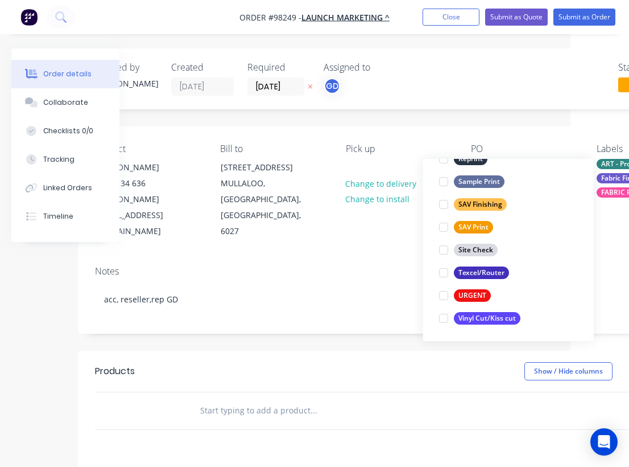
scroll to position [546, 0]
click at [481, 293] on div "URGENT" at bounding box center [472, 295] width 37 height 13
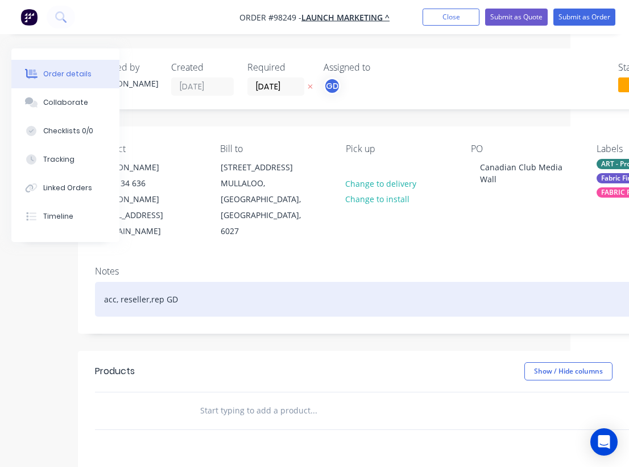
click at [328, 282] on div "acc, reseller,rep GD" at bounding box center [399, 299] width 609 height 35
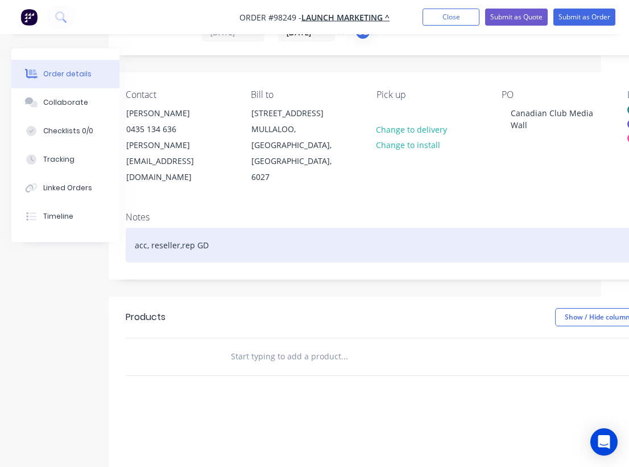
scroll to position [54, 27]
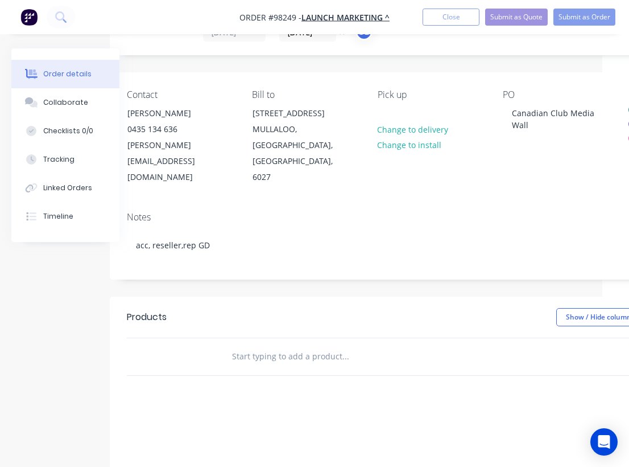
click at [249, 345] on input "text" at bounding box center [346, 356] width 228 height 23
paste input "3m wide straight sock $498 + GST"
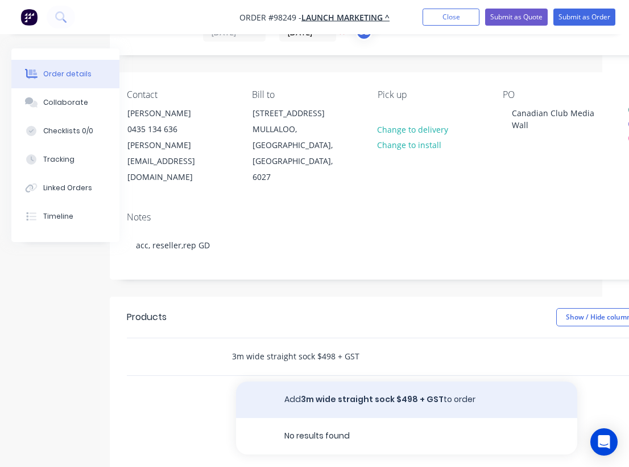
type input "3m wide straight sock $498 + GST"
click at [313, 381] on button "Add 3m wide straight sock $498 + GST to order" at bounding box center [406, 399] width 341 height 36
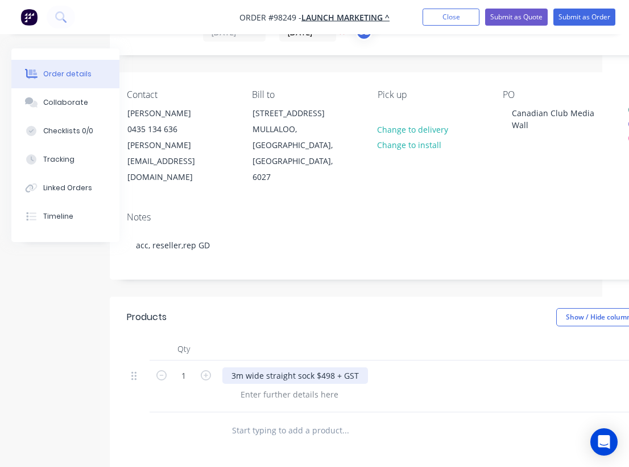
click at [311, 367] on div "3m wide straight sock $498 + GST" at bounding box center [296, 375] width 146 height 17
click at [291, 386] on div at bounding box center [290, 394] width 116 height 17
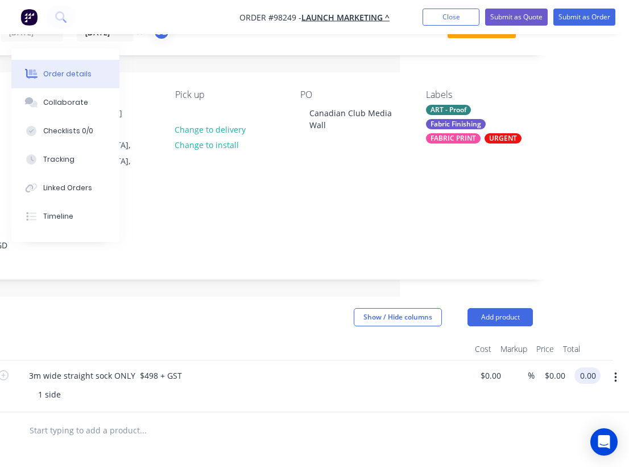
click at [586, 367] on input "0.00" at bounding box center [590, 375] width 22 height 17
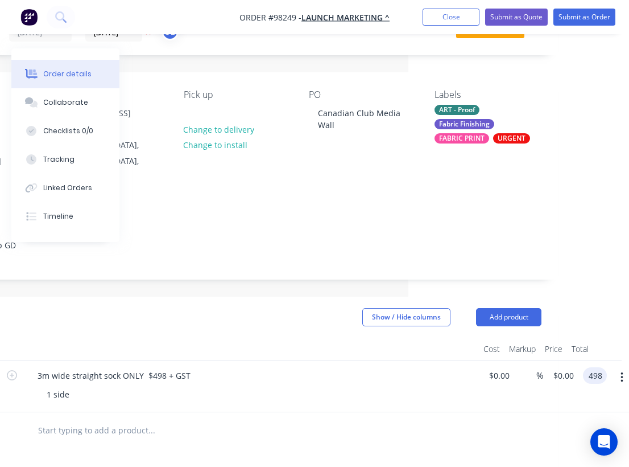
type input "$498.00"
click at [343, 299] on header "Products Show / Hide columns Add product" at bounding box center [237, 316] width 643 height 41
click at [91, 386] on div "1 side" at bounding box center [256, 394] width 437 height 17
click at [81, 386] on div "1 side" at bounding box center [256, 394] width 437 height 17
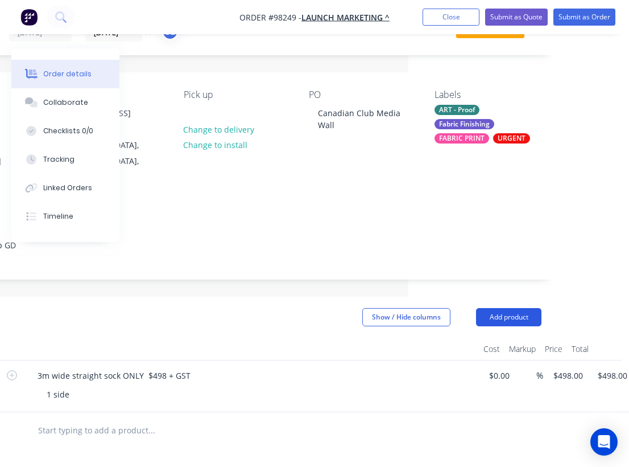
click at [515, 308] on button "Add product" at bounding box center [508, 317] width 65 height 18
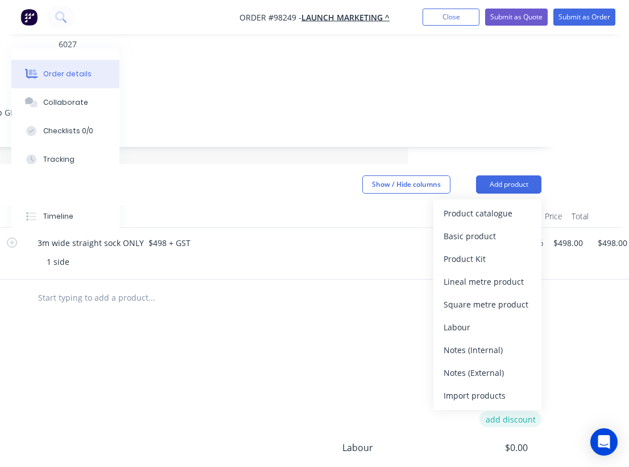
scroll to position [188, 221]
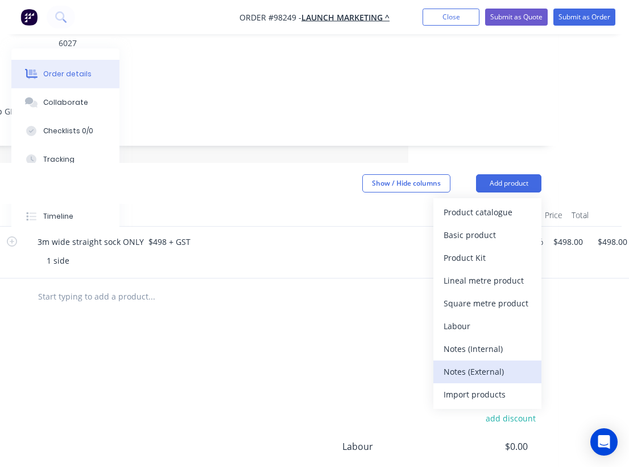
click at [484, 363] on div "Notes (External)" at bounding box center [488, 371] width 88 height 17
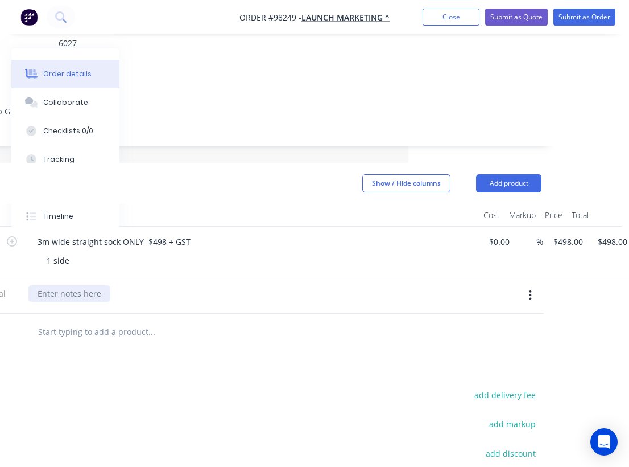
click at [58, 285] on div at bounding box center [69, 293] width 82 height 17
paste div
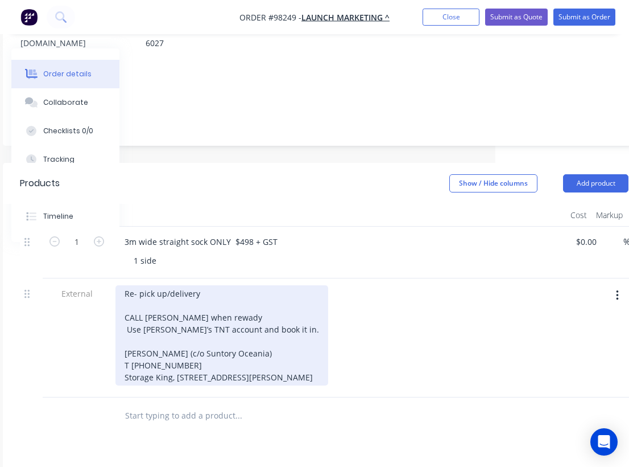
scroll to position [0, 134]
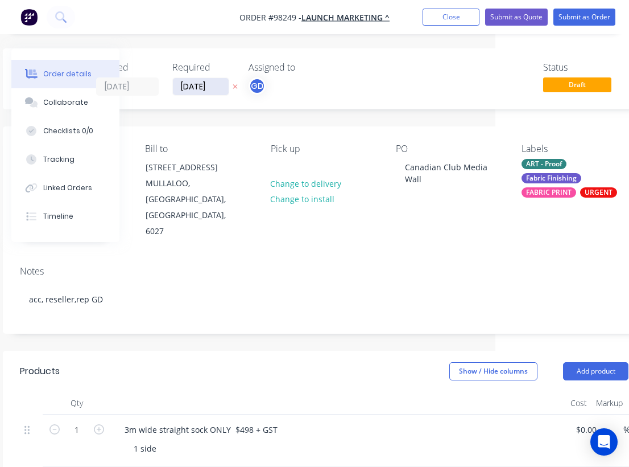
click at [199, 85] on input "[DATE]" at bounding box center [201, 86] width 56 height 17
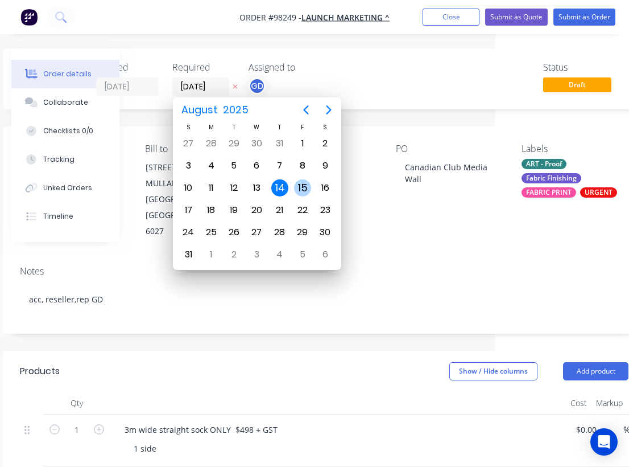
click at [305, 187] on div "15" at bounding box center [302, 187] width 17 height 17
type input "15/08/25"
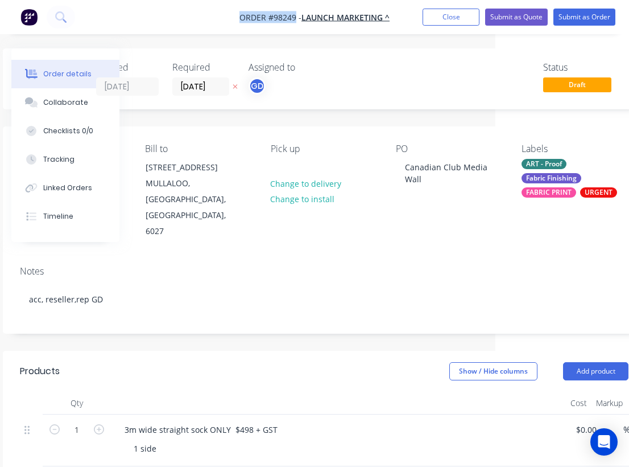
drag, startPoint x: 232, startPoint y: 11, endPoint x: 294, endPoint y: 17, distance: 62.8
click at [294, 17] on nav "Order #98249 - LAUNCH MARKETING ^ Add product Close Submit as Quote Submit as O…" at bounding box center [314, 17] width 629 height 34
copy span "Order #98249"
click at [451, 19] on button "Close" at bounding box center [451, 17] width 57 height 17
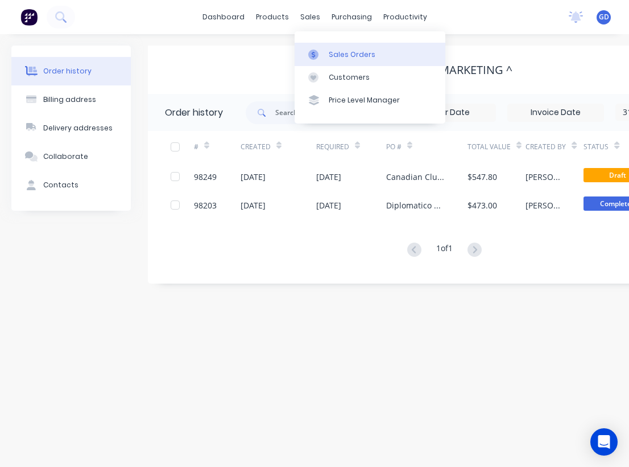
click at [340, 50] on div "Sales Orders" at bounding box center [352, 55] width 47 height 10
